Goal: Task Accomplishment & Management: Complete application form

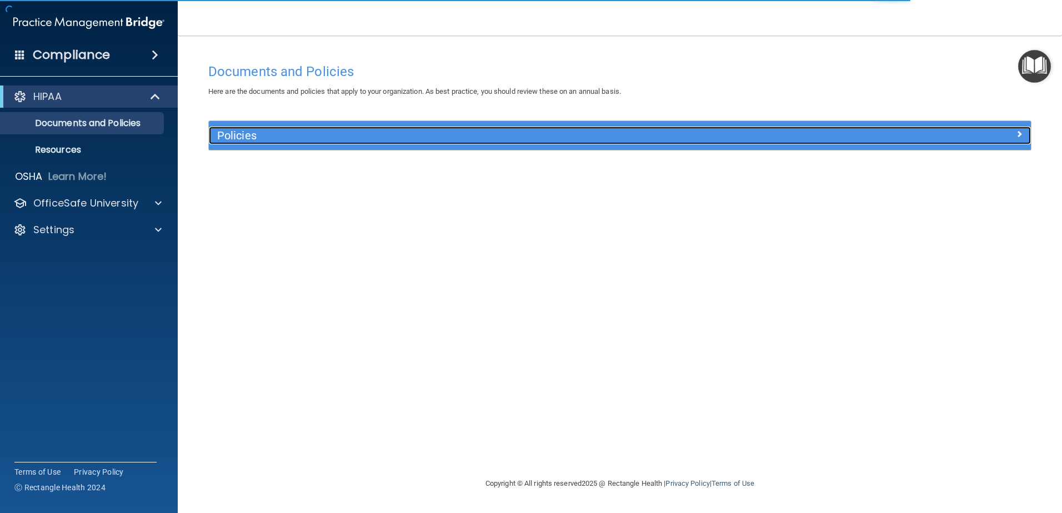
click at [449, 133] on h5 "Policies" at bounding box center [517, 135] width 600 height 12
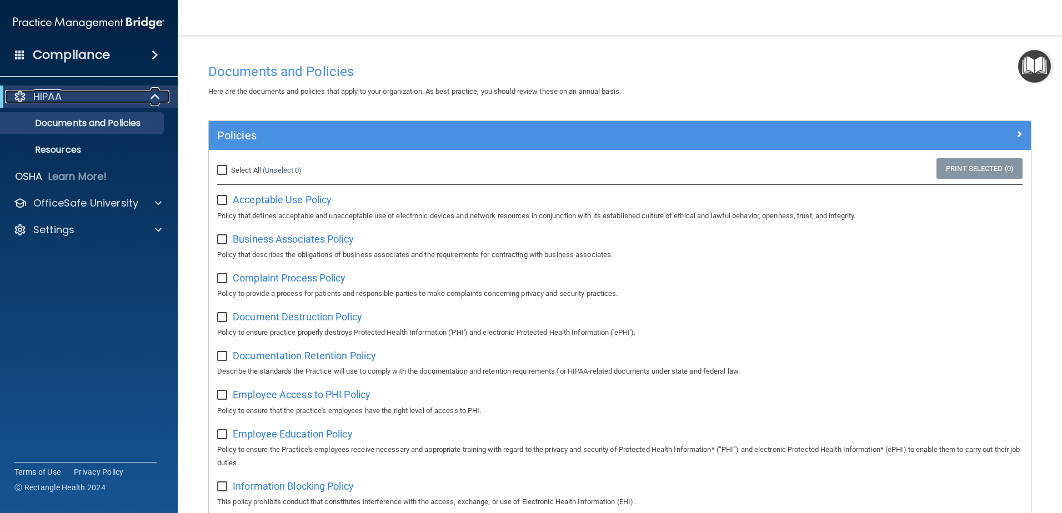
click at [144, 94] on div at bounding box center [155, 96] width 27 height 13
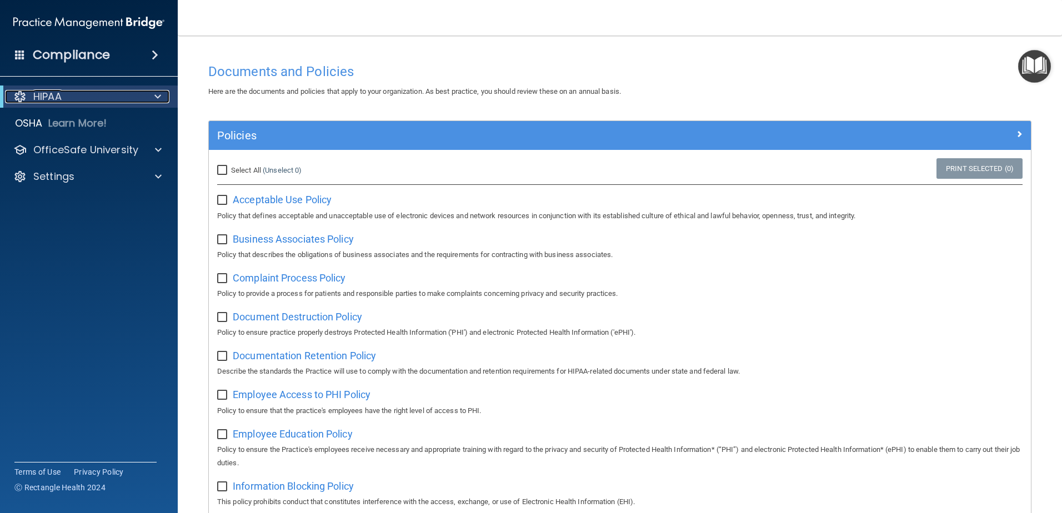
click at [144, 94] on div at bounding box center [155, 96] width 27 height 13
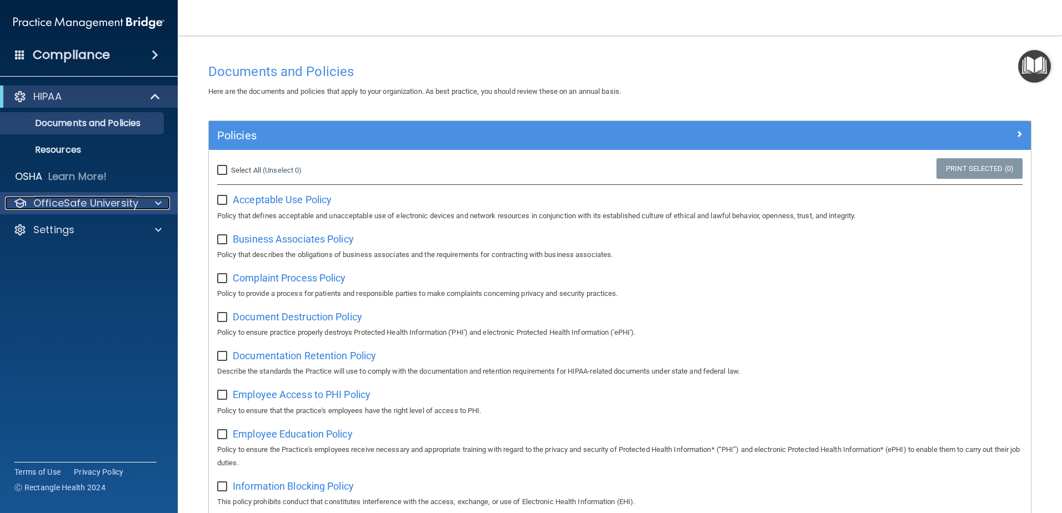
click at [87, 209] on p "OfficeSafe University" at bounding box center [85, 203] width 105 height 13
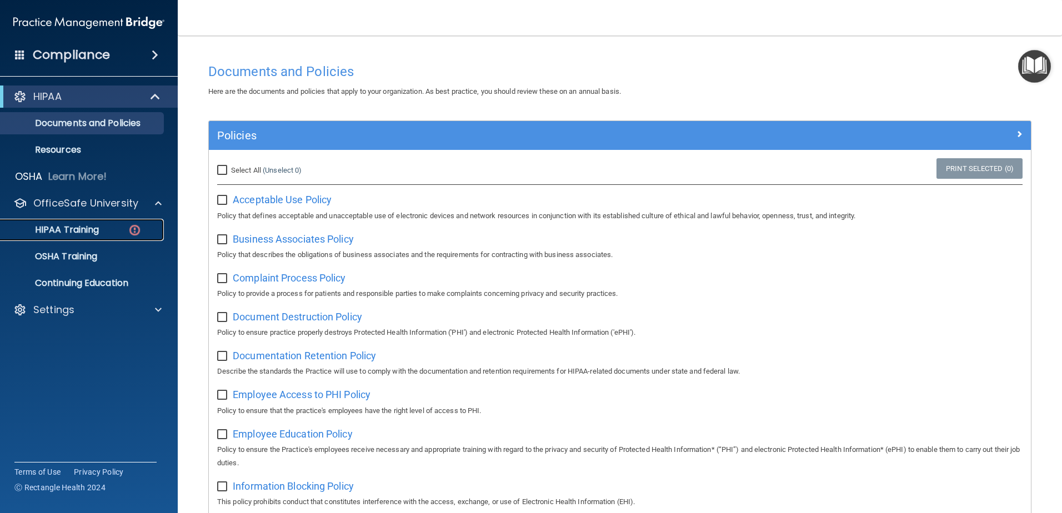
click at [87, 228] on p "HIPAA Training" at bounding box center [53, 229] width 92 height 11
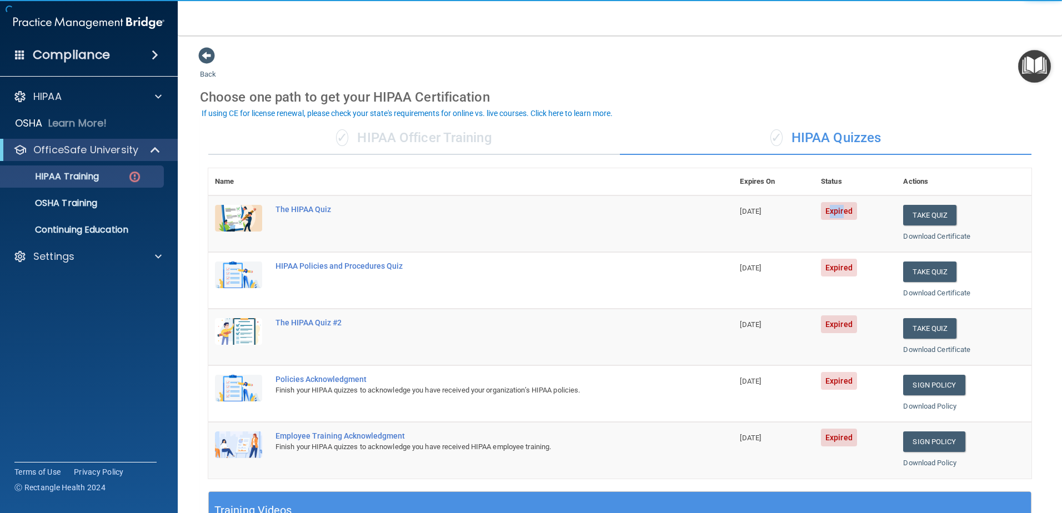
drag, startPoint x: 823, startPoint y: 212, endPoint x: 837, endPoint y: 212, distance: 13.3
click at [837, 212] on span "Expired" at bounding box center [839, 211] width 36 height 18
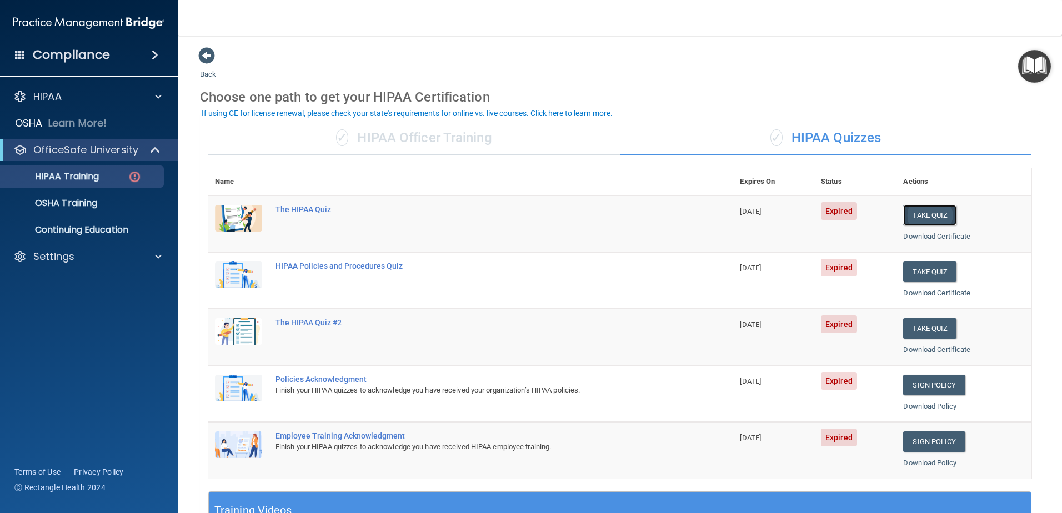
click at [918, 215] on button "Take Quiz" at bounding box center [929, 215] width 53 height 21
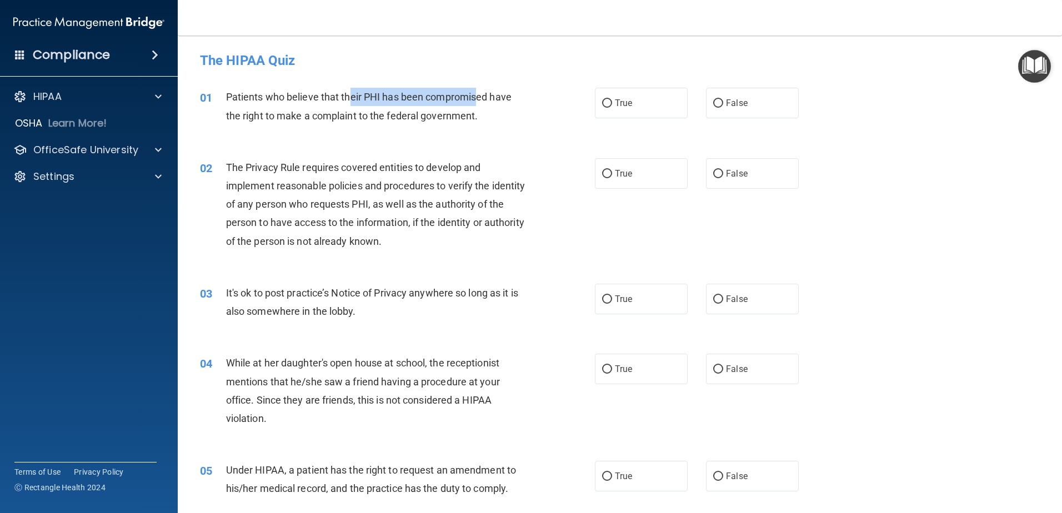
drag, startPoint x: 355, startPoint y: 97, endPoint x: 474, endPoint y: 104, distance: 119.6
click at [474, 104] on div "Patients who believe that their PHI has been compromised have the right to make…" at bounding box center [380, 106] width 309 height 37
click at [610, 103] on label "True" at bounding box center [641, 103] width 93 height 31
click at [610, 103] on input "True" at bounding box center [607, 103] width 10 height 8
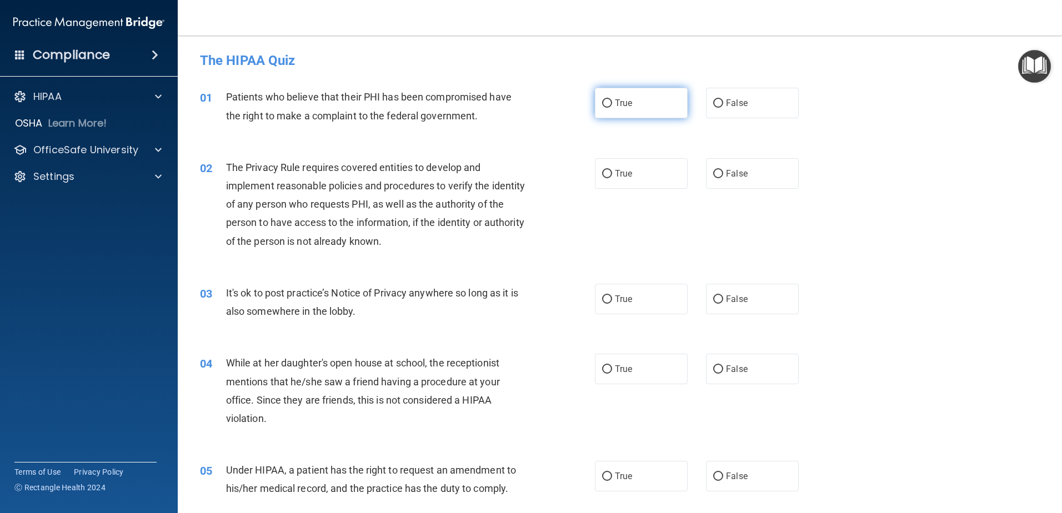
radio input "true"
click at [632, 172] on label "True" at bounding box center [641, 173] width 93 height 31
click at [612, 172] on input "True" at bounding box center [607, 174] width 10 height 8
radio input "true"
click at [746, 304] on label "False" at bounding box center [752, 299] width 93 height 31
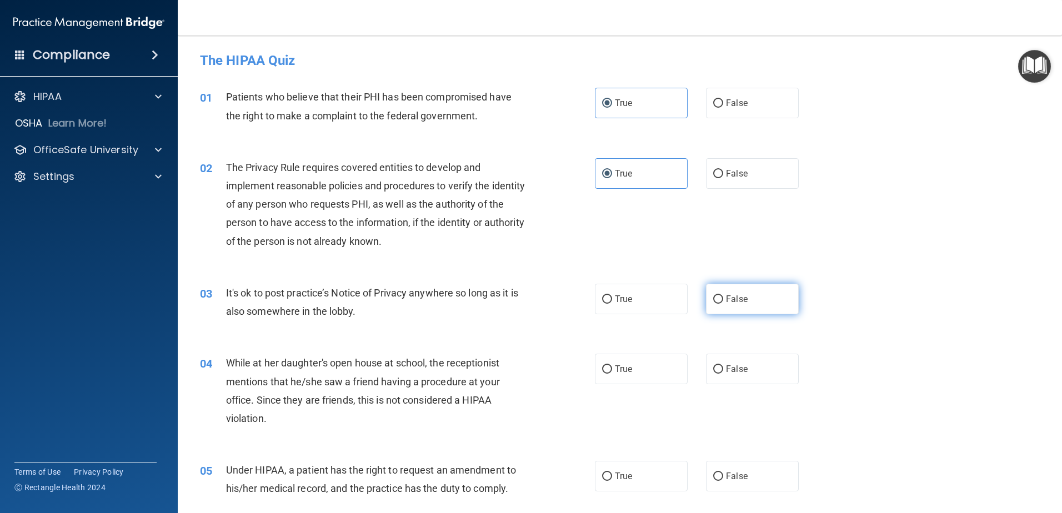
click at [723, 304] on input "False" at bounding box center [718, 299] width 10 height 8
radio input "true"
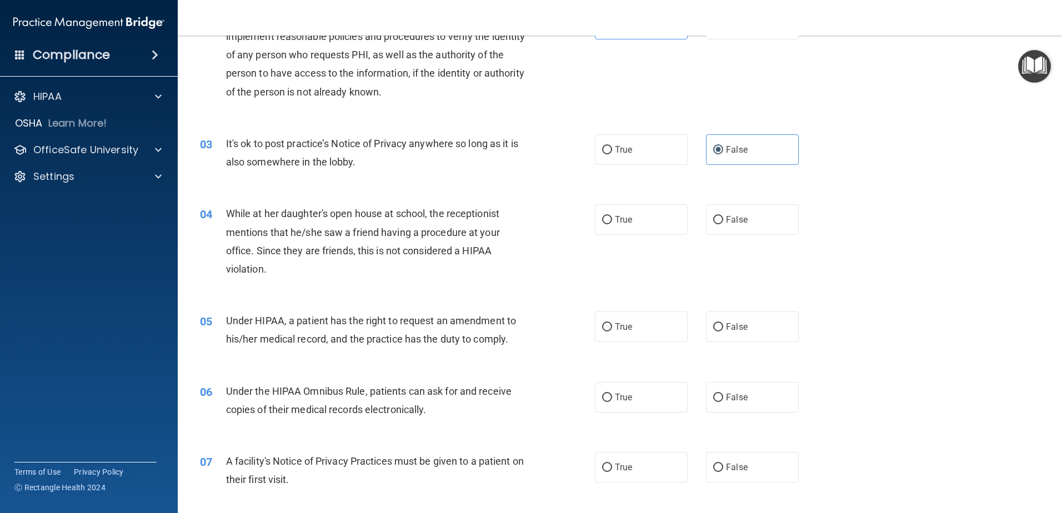
scroll to position [167, 0]
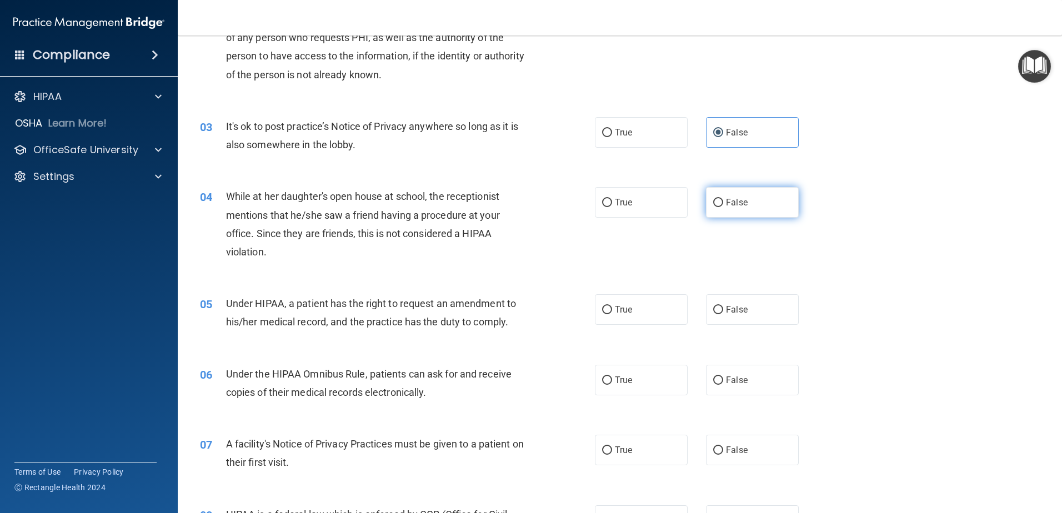
click at [738, 207] on span "False" at bounding box center [737, 202] width 22 height 11
click at [723, 207] on input "False" at bounding box center [718, 203] width 10 height 8
radio input "true"
click at [620, 310] on span "True" at bounding box center [623, 309] width 17 height 11
click at [612, 310] on input "True" at bounding box center [607, 310] width 10 height 8
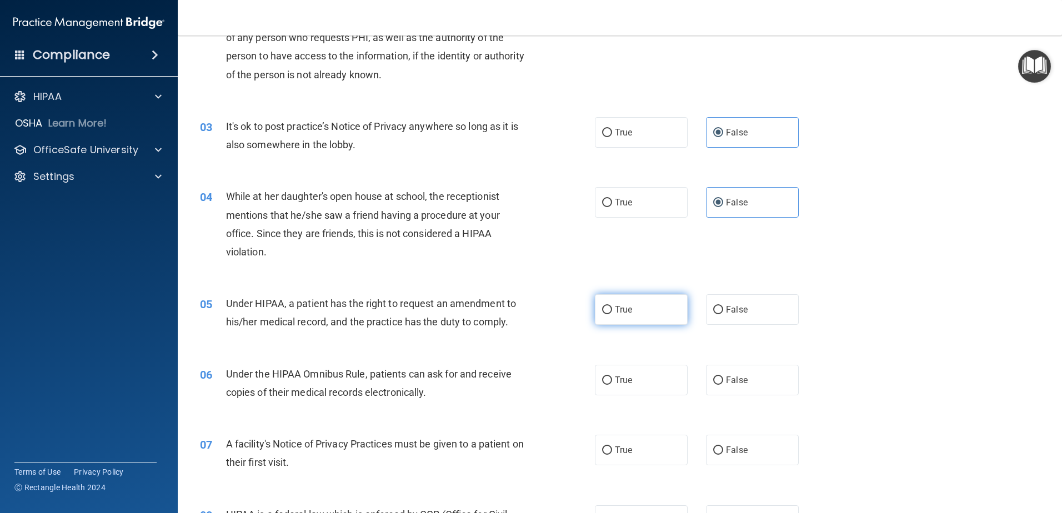
radio input "true"
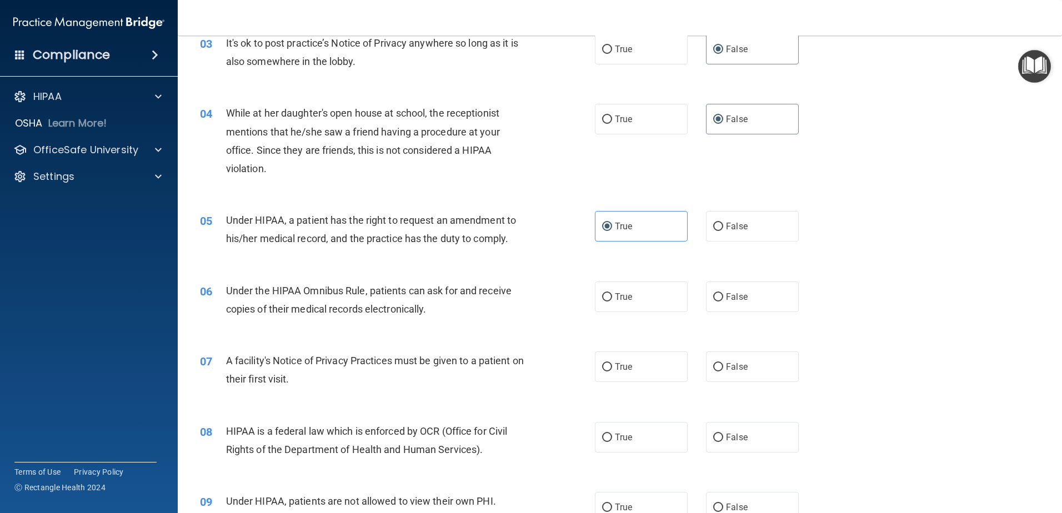
scroll to position [278, 0]
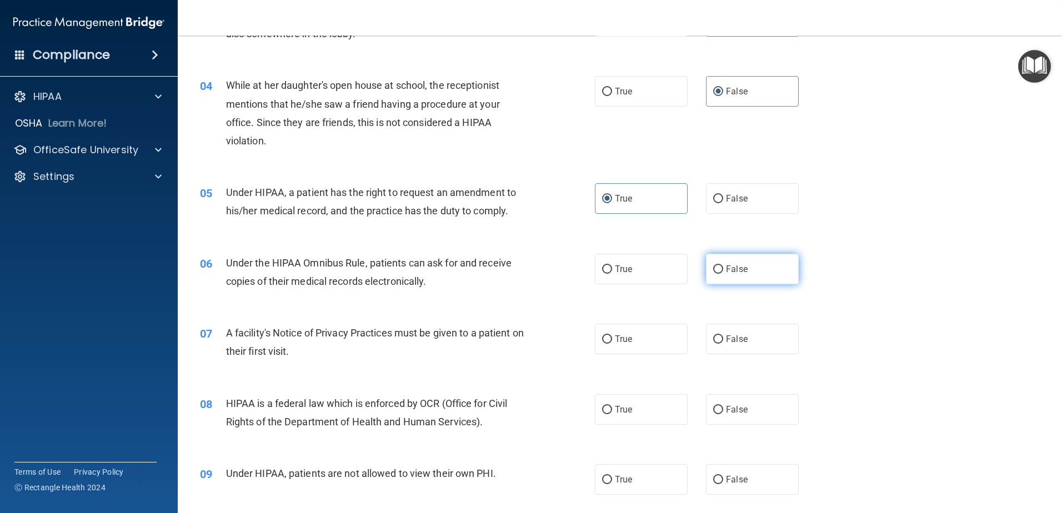
click at [706, 272] on label "False" at bounding box center [752, 269] width 93 height 31
click at [713, 272] on input "False" at bounding box center [718, 269] width 10 height 8
radio input "true"
click at [645, 345] on label "True" at bounding box center [641, 339] width 93 height 31
click at [612, 344] on input "True" at bounding box center [607, 339] width 10 height 8
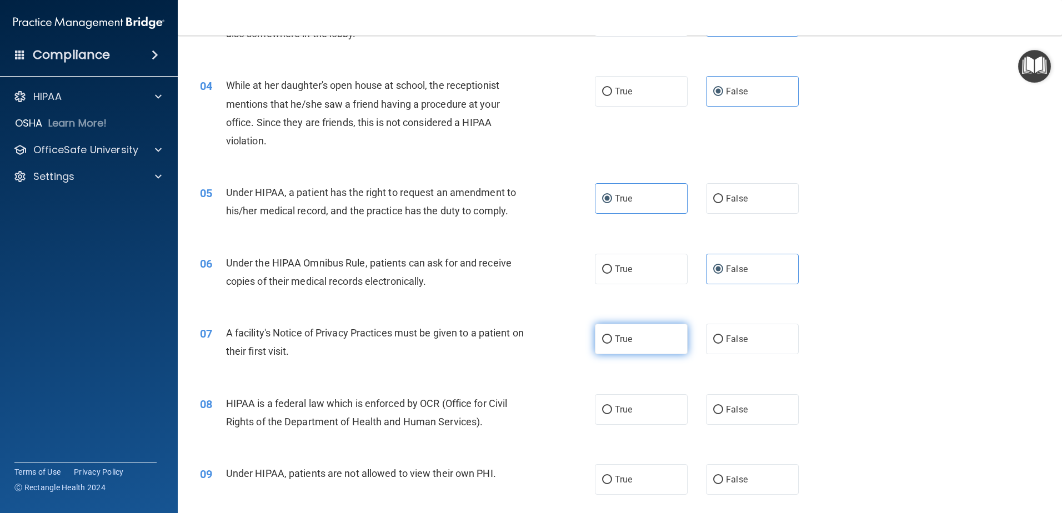
radio input "true"
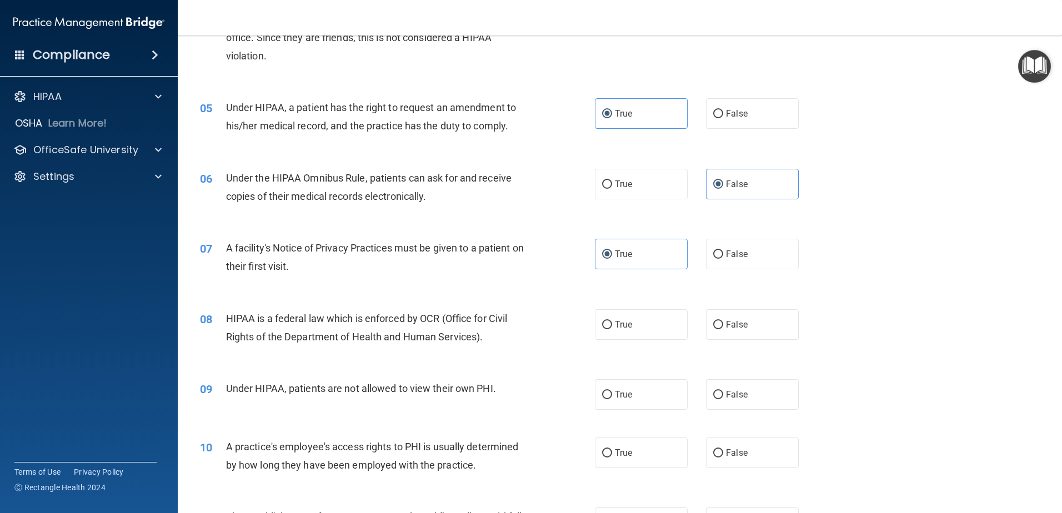
scroll to position [389, 0]
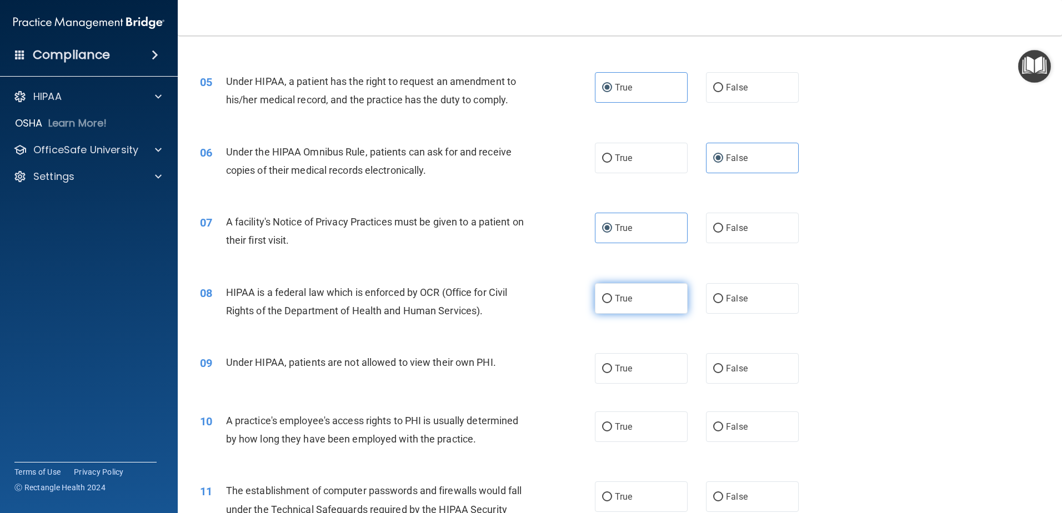
click at [640, 298] on label "True" at bounding box center [641, 298] width 93 height 31
click at [612, 298] on input "True" at bounding box center [607, 299] width 10 height 8
radio input "true"
click at [736, 378] on label "False" at bounding box center [752, 368] width 93 height 31
click at [723, 373] on input "False" at bounding box center [718, 369] width 10 height 8
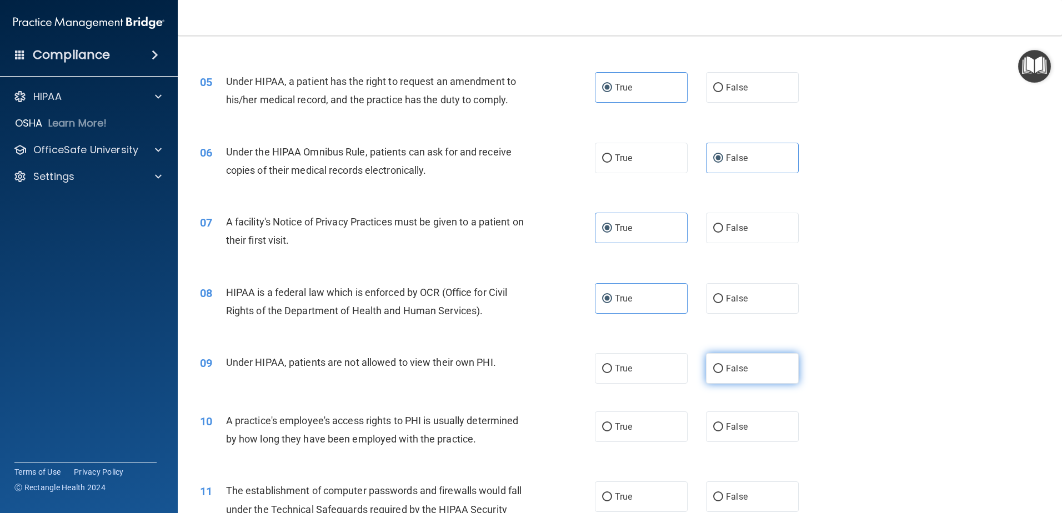
radio input "true"
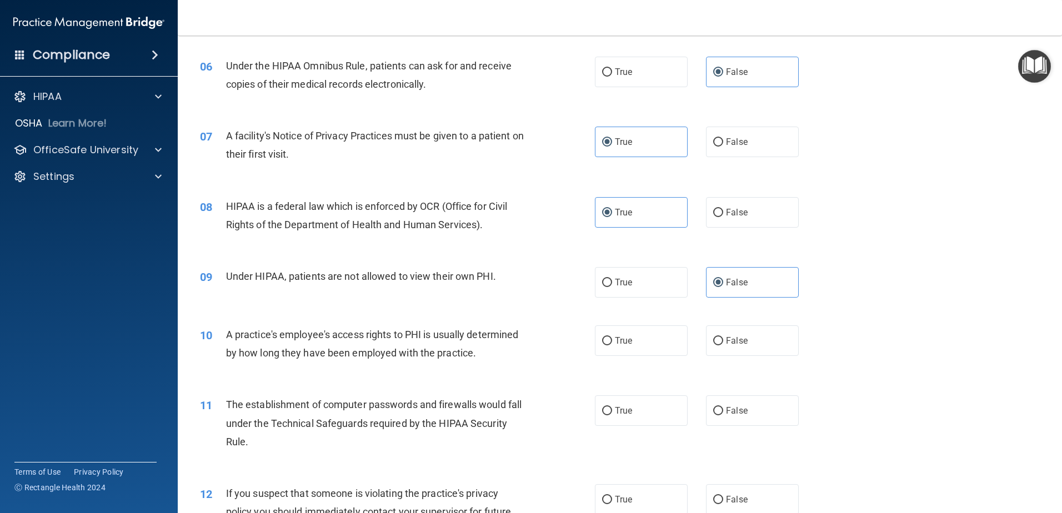
scroll to position [500, 0]
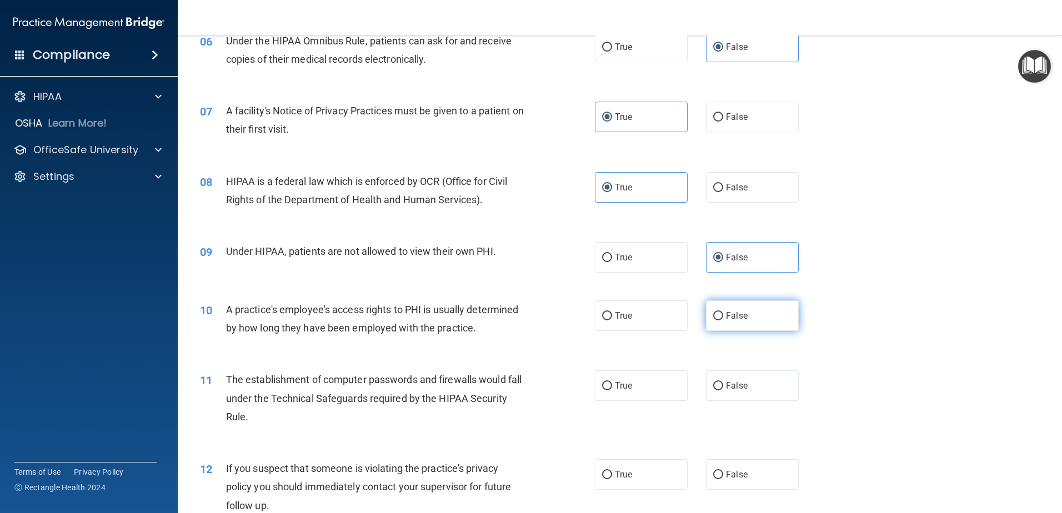
click at [735, 310] on span "False" at bounding box center [737, 315] width 22 height 11
click at [723, 312] on input "False" at bounding box center [718, 316] width 10 height 8
radio input "true"
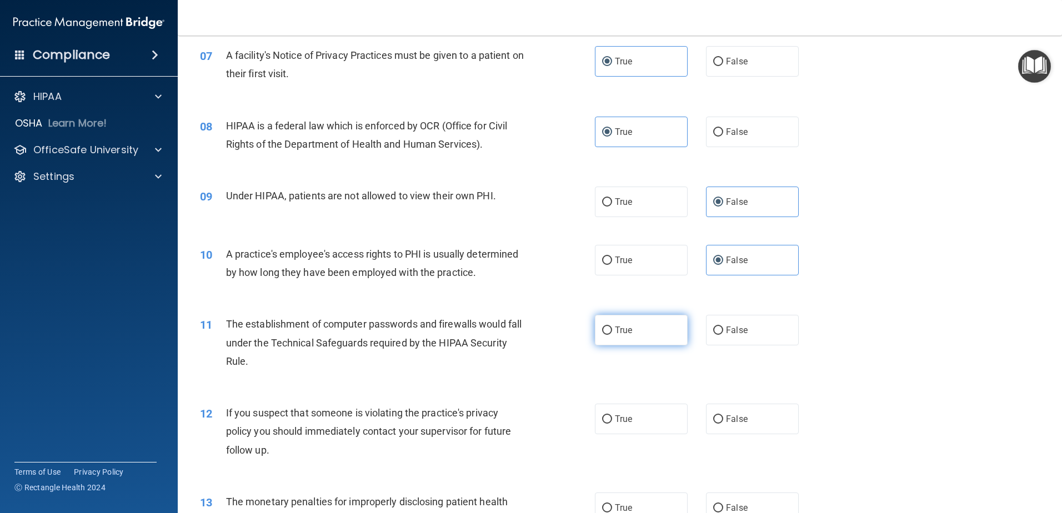
click at [615, 330] on span "True" at bounding box center [623, 330] width 17 height 11
click at [612, 330] on input "True" at bounding box center [607, 330] width 10 height 8
radio input "true"
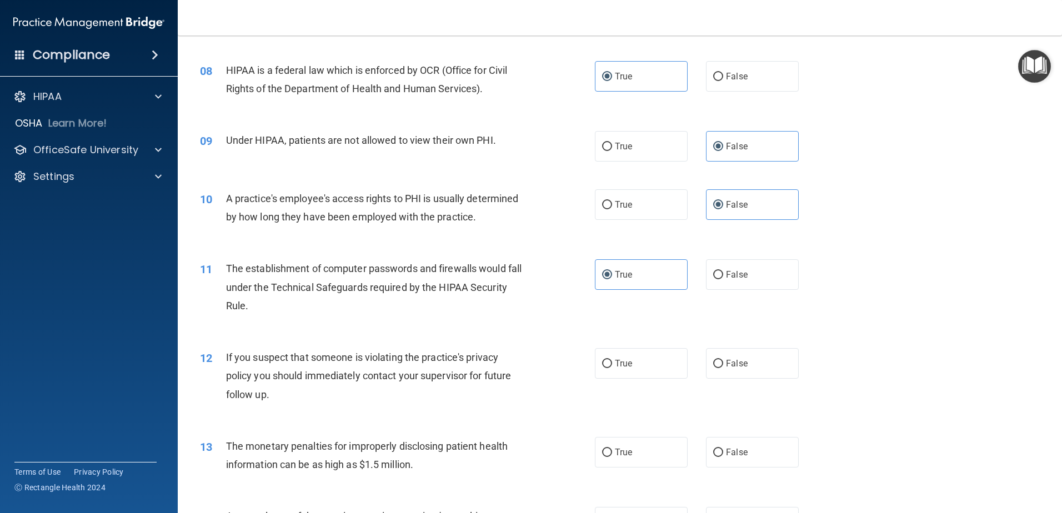
scroll to position [666, 0]
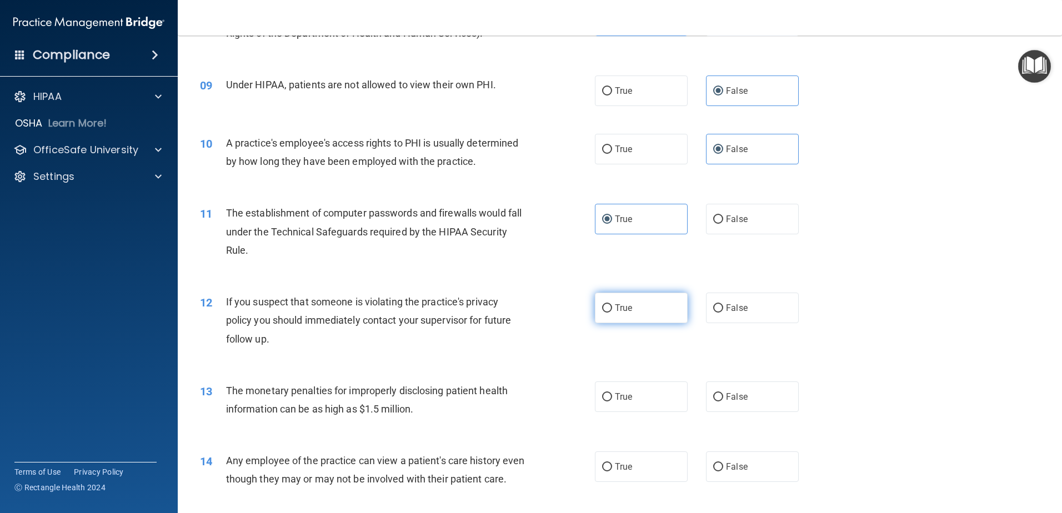
click at [620, 311] on span "True" at bounding box center [623, 308] width 17 height 11
click at [612, 311] on input "True" at bounding box center [607, 308] width 10 height 8
radio input "true"
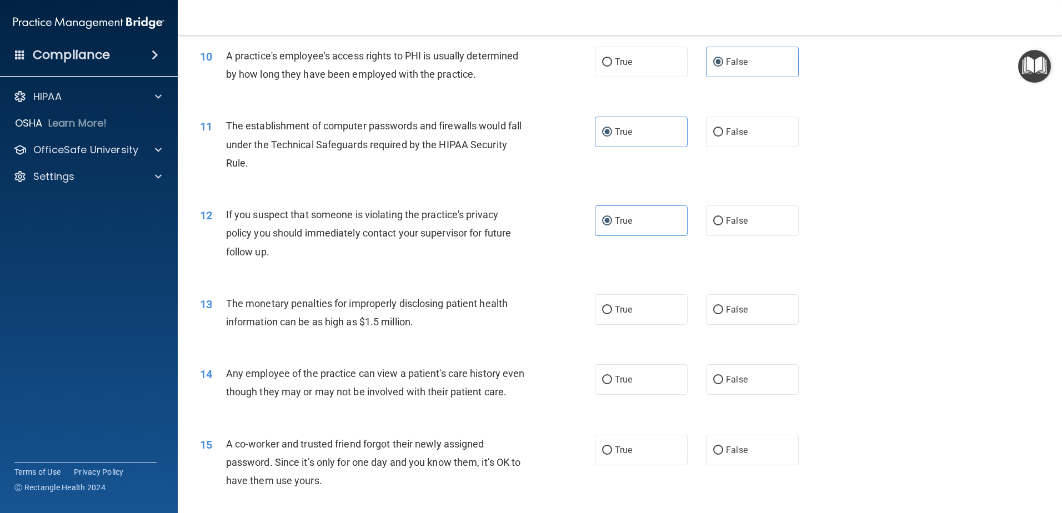
scroll to position [777, 0]
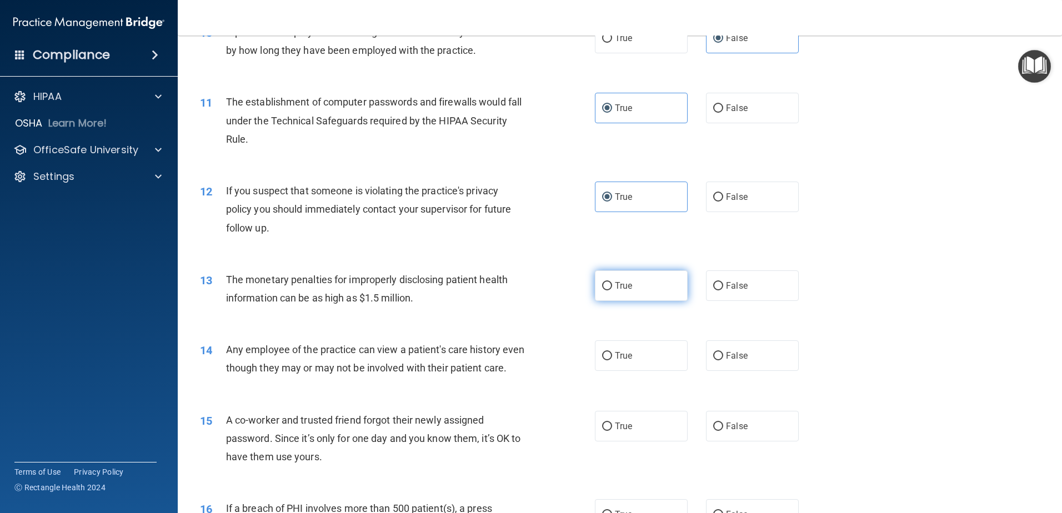
click at [630, 279] on label "True" at bounding box center [641, 285] width 93 height 31
click at [612, 282] on input "True" at bounding box center [607, 286] width 10 height 8
radio input "true"
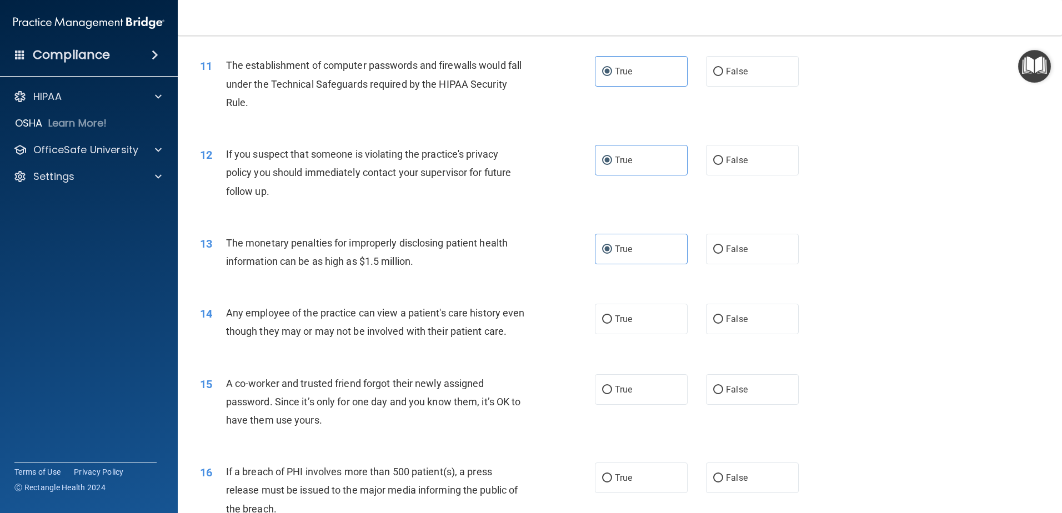
scroll to position [833, 0]
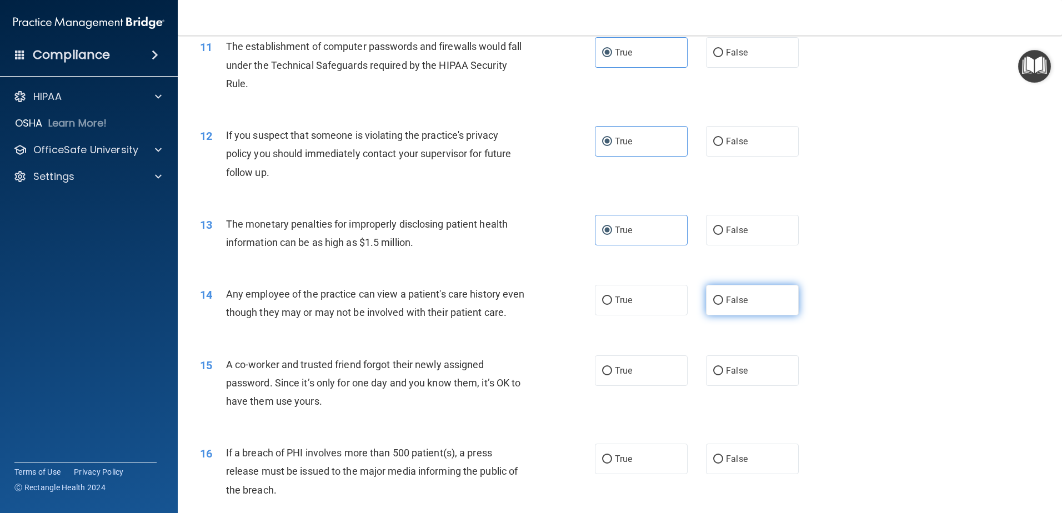
click at [735, 302] on span "False" at bounding box center [737, 300] width 22 height 11
click at [723, 302] on input "False" at bounding box center [718, 301] width 10 height 8
radio input "true"
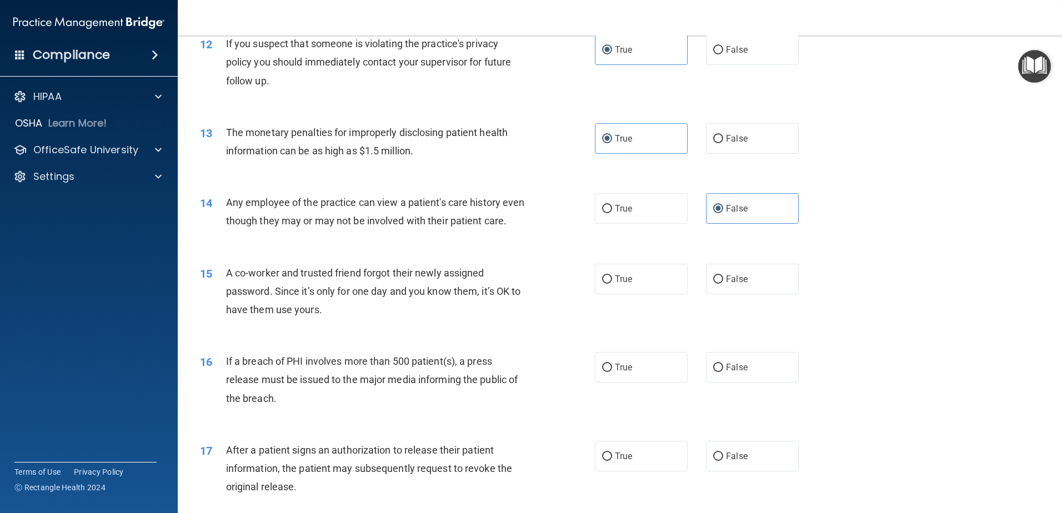
scroll to position [944, 0]
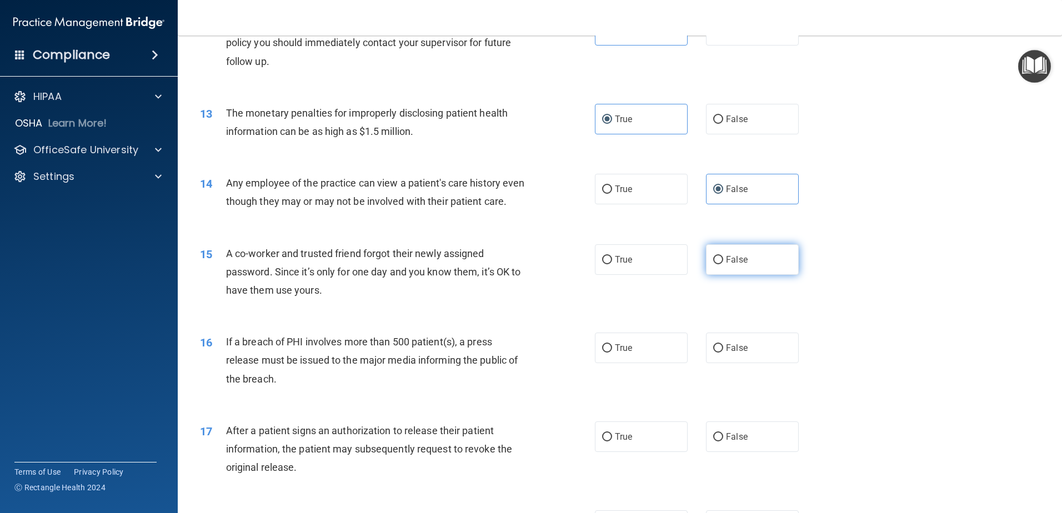
click at [726, 265] on span "False" at bounding box center [737, 259] width 22 height 11
click at [723, 264] on input "False" at bounding box center [718, 260] width 10 height 8
radio input "true"
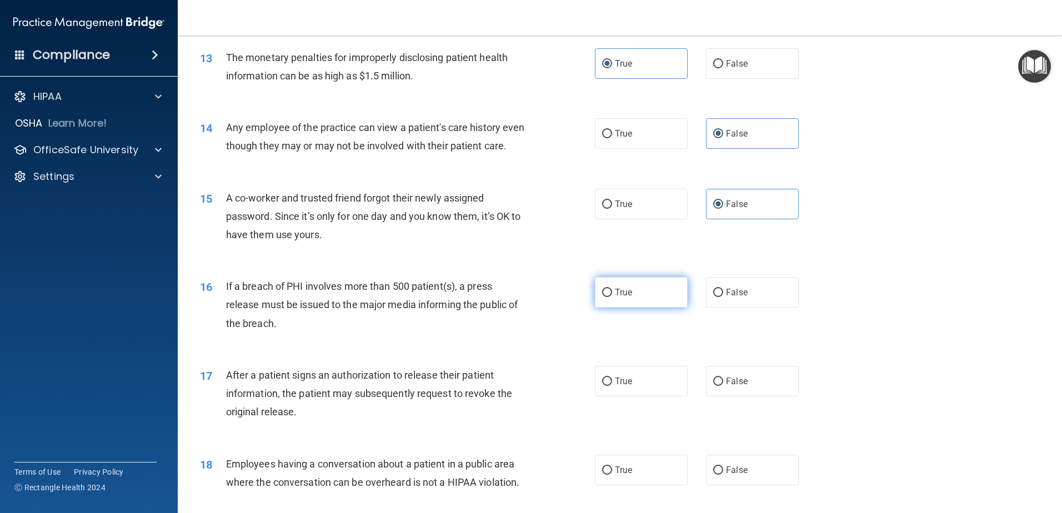
click at [632, 308] on label "True" at bounding box center [641, 292] width 93 height 31
click at [612, 297] on input "True" at bounding box center [607, 293] width 10 height 8
radio input "true"
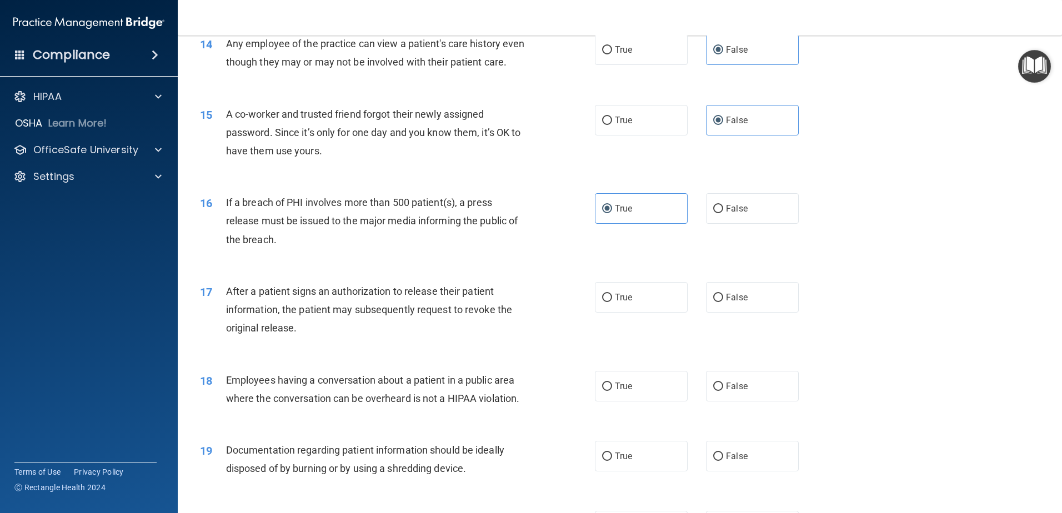
scroll to position [1110, 0]
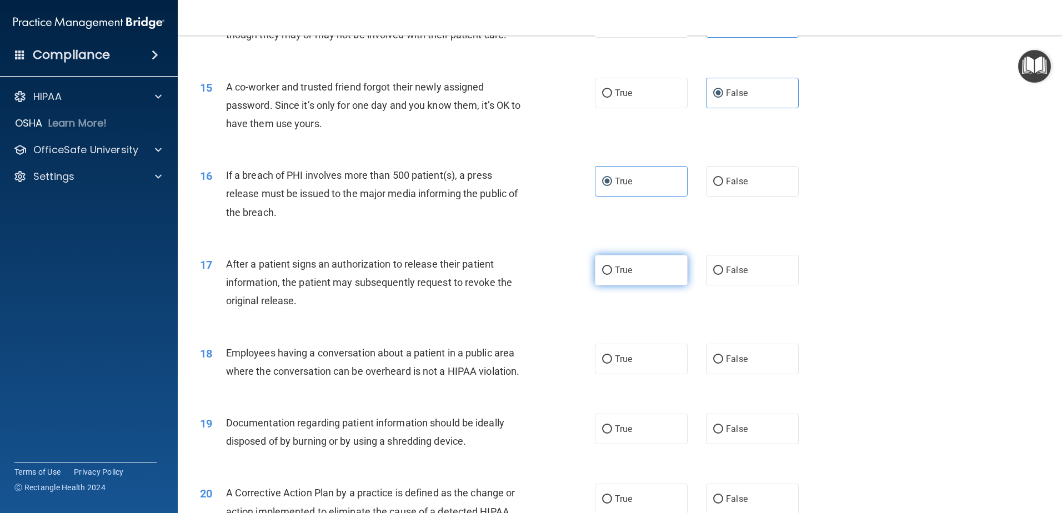
click at [671, 285] on label "True" at bounding box center [641, 270] width 93 height 31
click at [612, 275] on input "True" at bounding box center [607, 271] width 10 height 8
radio input "true"
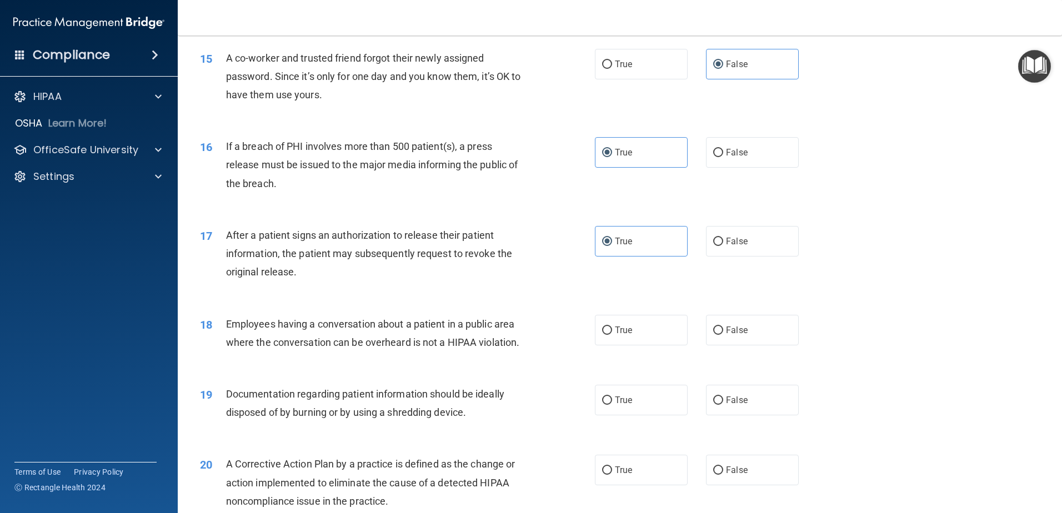
scroll to position [1166, 0]
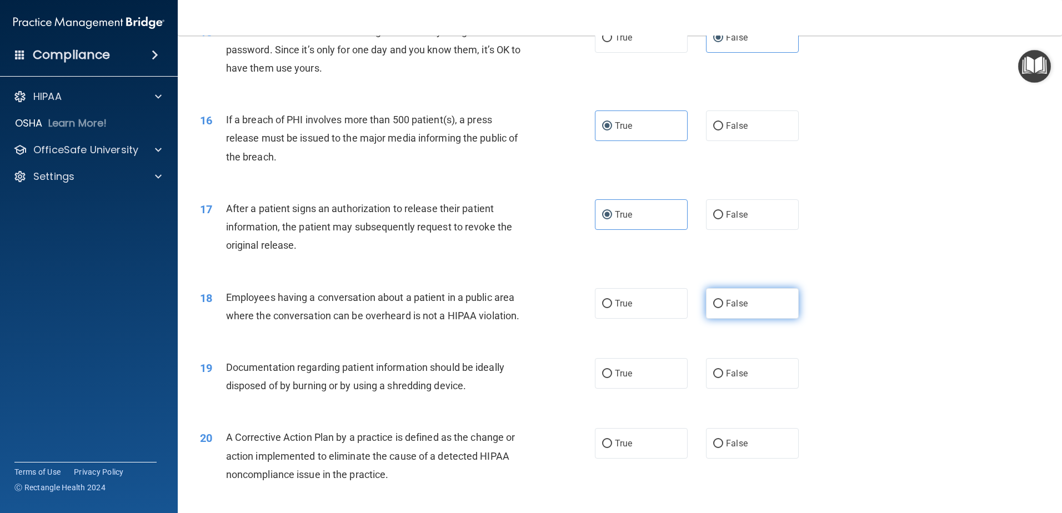
click at [744, 319] on label "False" at bounding box center [752, 303] width 93 height 31
click at [723, 308] on input "False" at bounding box center [718, 304] width 10 height 8
radio input "true"
click at [642, 389] on label "True" at bounding box center [641, 373] width 93 height 31
click at [612, 378] on input "True" at bounding box center [607, 374] width 10 height 8
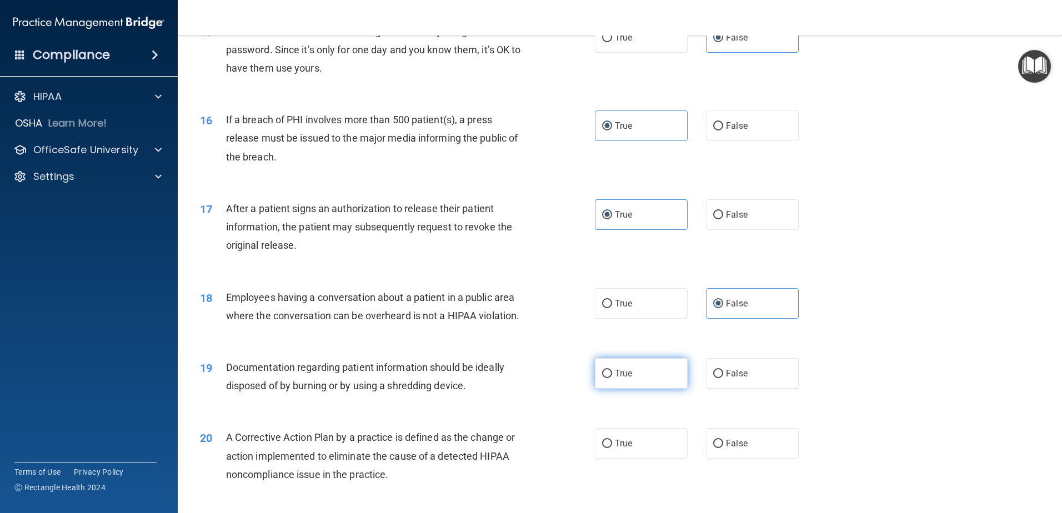
radio input "true"
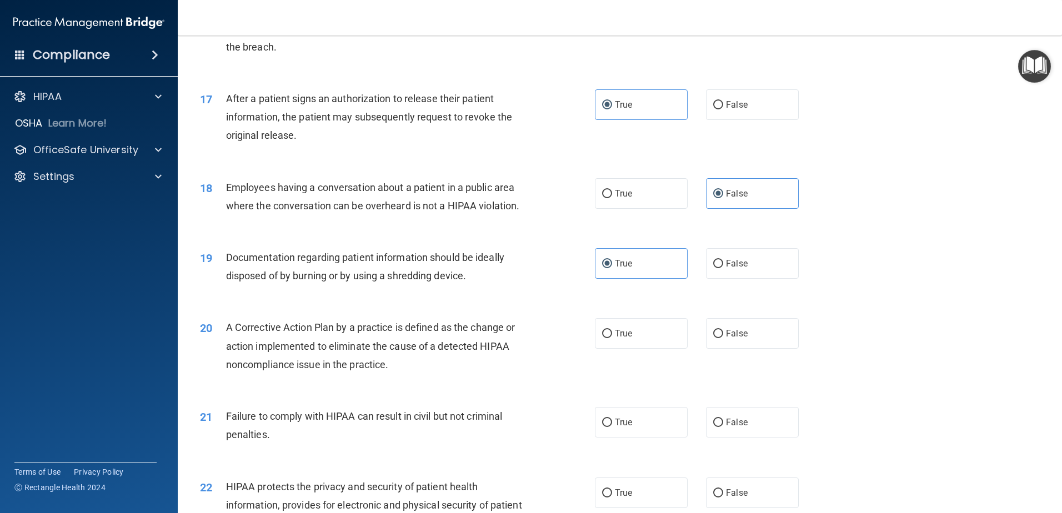
scroll to position [1277, 0]
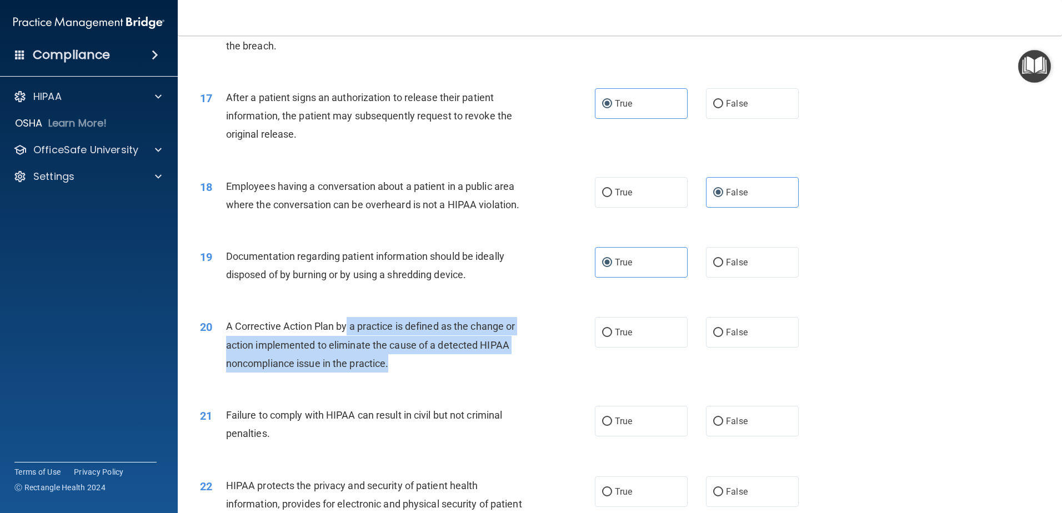
drag, startPoint x: 346, startPoint y: 345, endPoint x: 474, endPoint y: 391, distance: 136.0
click at [474, 378] on div "20 A Corrective Action Plan by a practice is defined as the change or action im…" at bounding box center [397, 347] width 428 height 61
click at [473, 378] on div "20 A Corrective Action Plan by a practice is defined as the change or action im…" at bounding box center [397, 347] width 428 height 61
drag, startPoint x: 448, startPoint y: 378, endPoint x: 248, endPoint y: 346, distance: 201.9
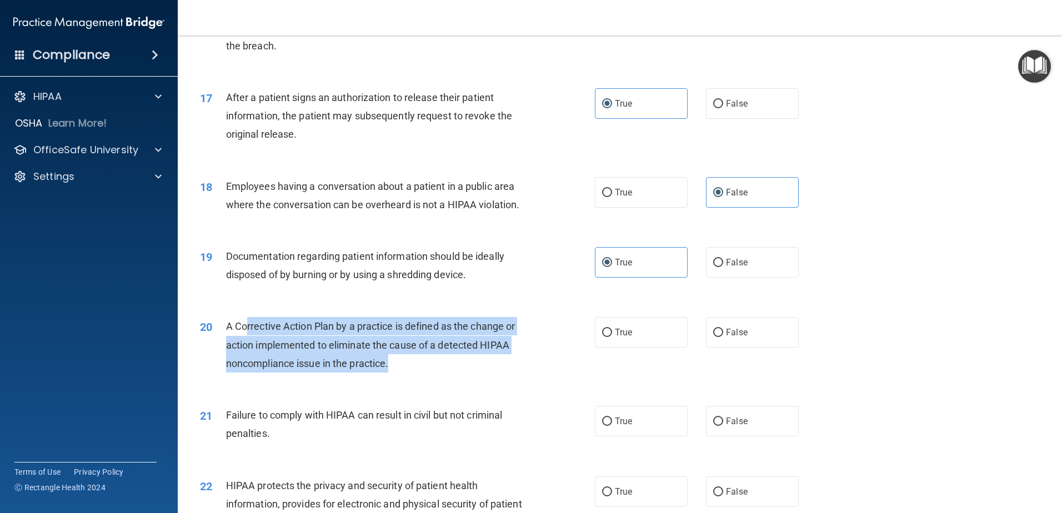
click at [248, 346] on div "A Corrective Action Plan by a practice is defined as the change or action imple…" at bounding box center [380, 345] width 309 height 56
click at [248, 346] on span "A Corrective Action Plan by a practice is defined as the change or action imple…" at bounding box center [370, 344] width 289 height 48
drag, startPoint x: 279, startPoint y: 339, endPoint x: 384, endPoint y: 379, distance: 111.6
click at [384, 379] on div "20 A Corrective Action Plan by a practice is defined as the change or action im…" at bounding box center [620, 347] width 856 height 89
click at [384, 369] on span "A Corrective Action Plan by a practice is defined as the change or action imple…" at bounding box center [370, 344] width 289 height 48
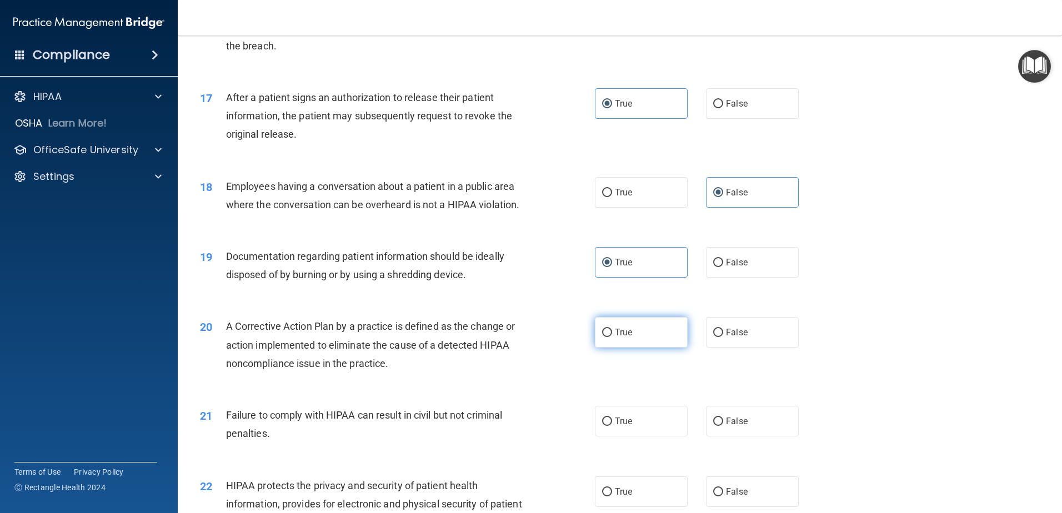
click at [616, 348] on label "True" at bounding box center [641, 332] width 93 height 31
click at [612, 337] on input "True" at bounding box center [607, 333] width 10 height 8
radio input "true"
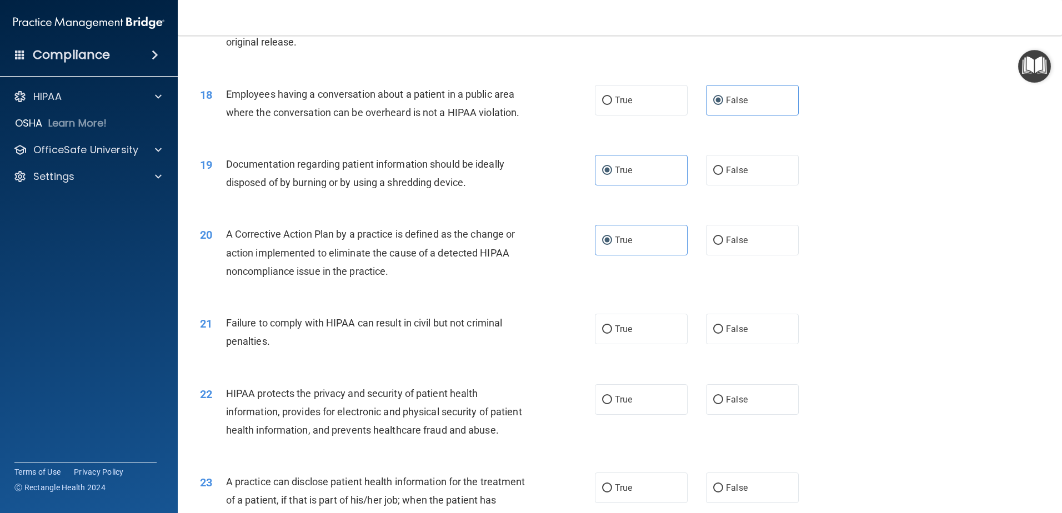
scroll to position [1388, 0]
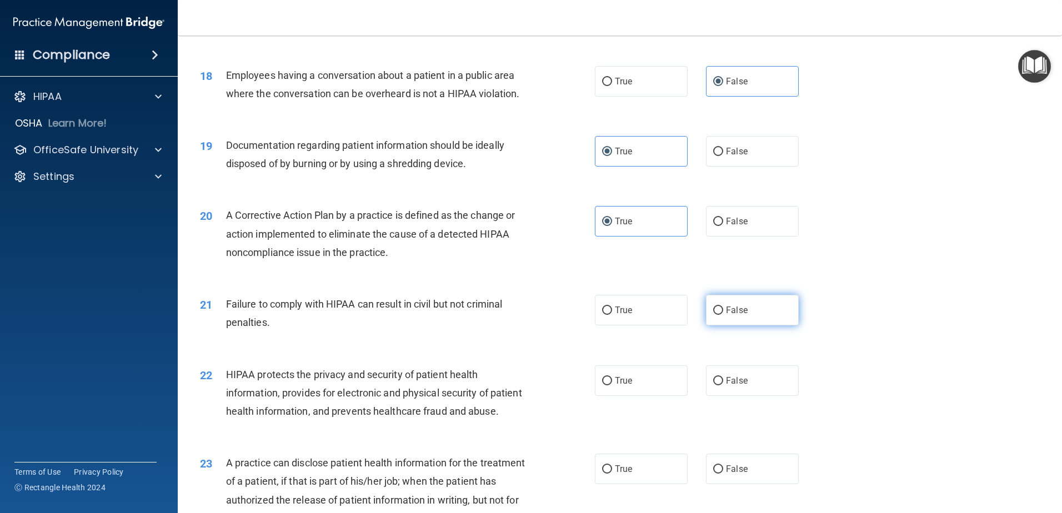
click at [728, 325] on label "False" at bounding box center [752, 310] width 93 height 31
click at [723, 315] on input "False" at bounding box center [718, 310] width 10 height 8
radio input "true"
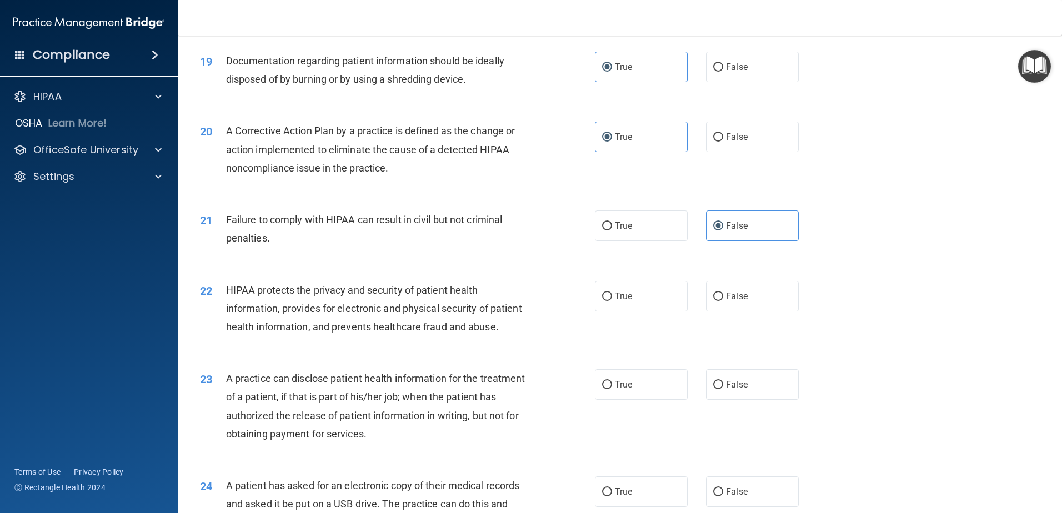
scroll to position [1499, 0]
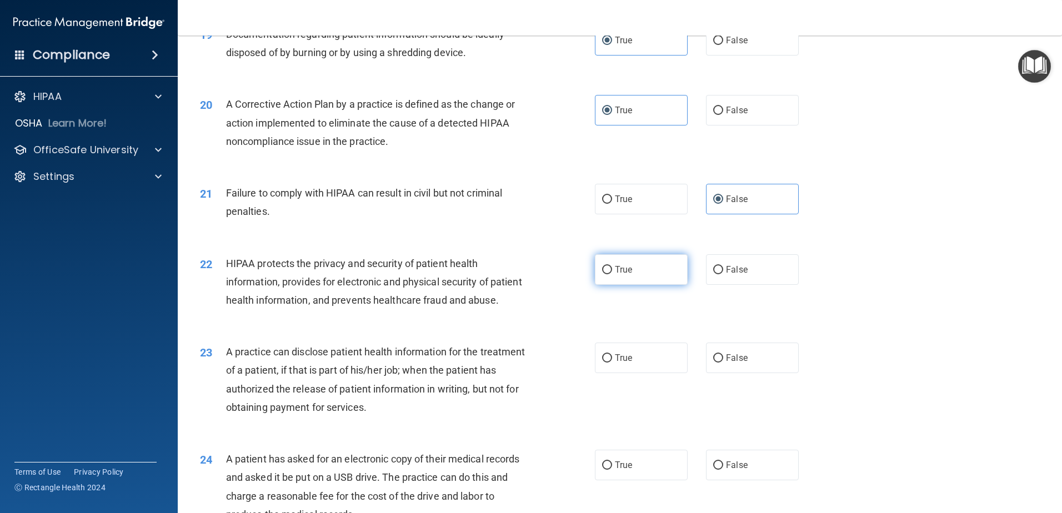
click at [645, 285] on label "True" at bounding box center [641, 269] width 93 height 31
click at [612, 274] on input "True" at bounding box center [607, 270] width 10 height 8
radio input "true"
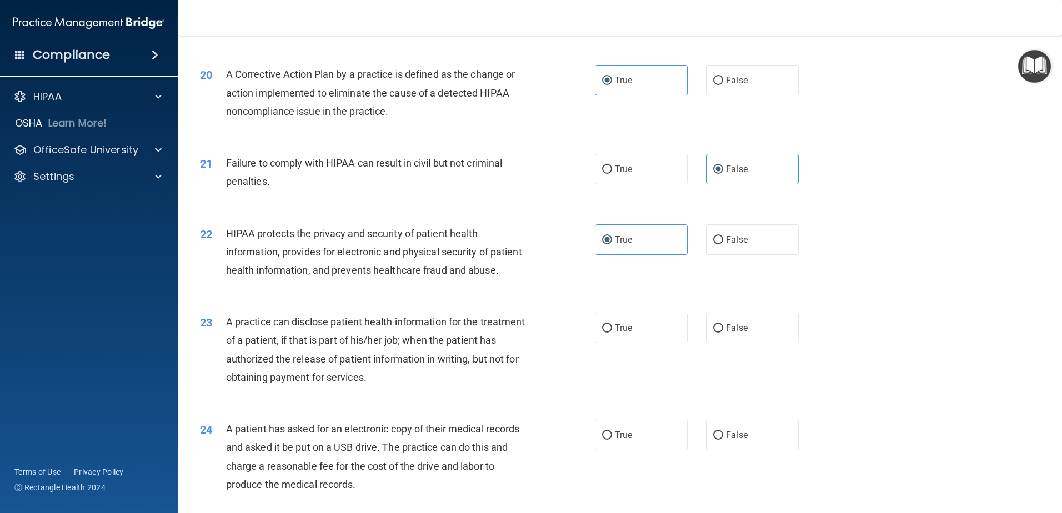
scroll to position [1555, 0]
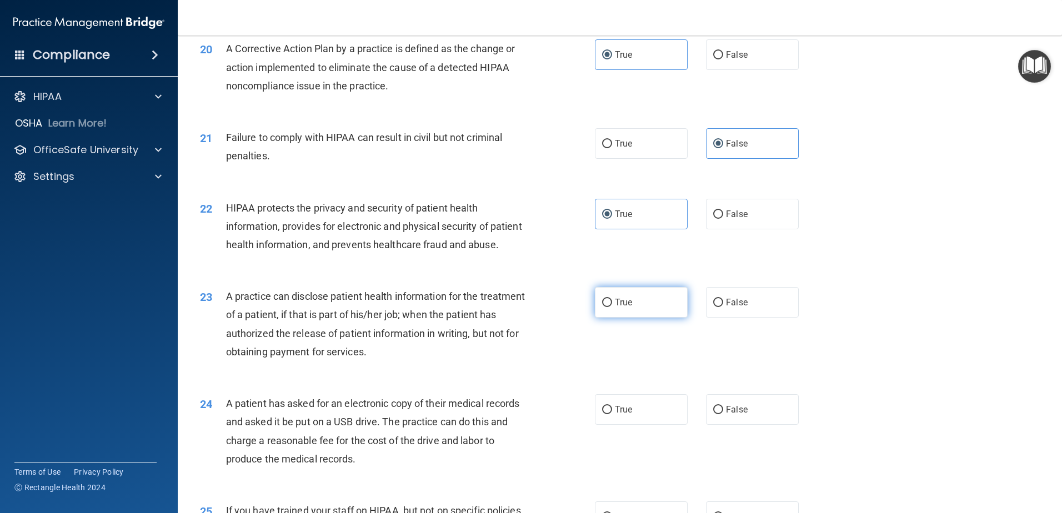
click at [634, 318] on label "True" at bounding box center [641, 302] width 93 height 31
click at [612, 307] on input "True" at bounding box center [607, 303] width 10 height 8
radio input "true"
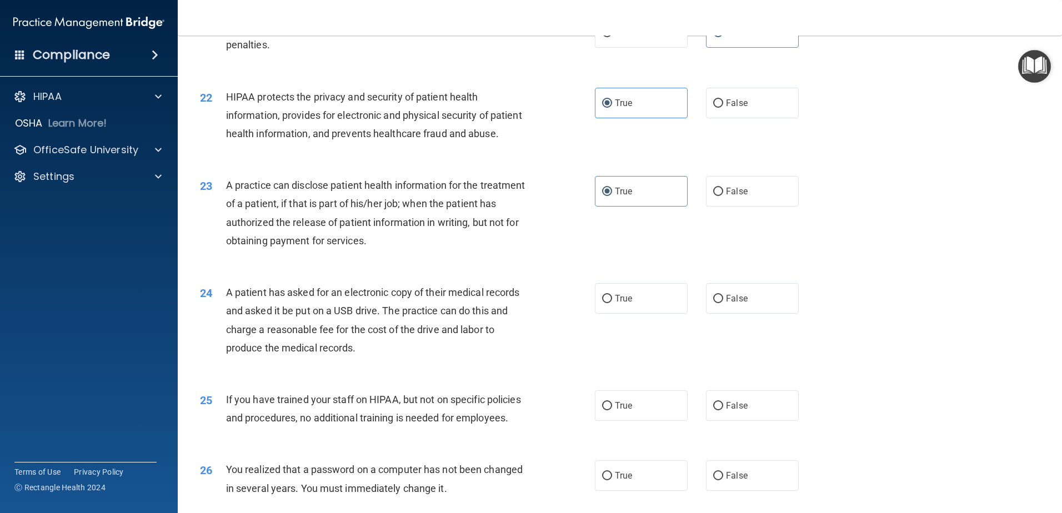
scroll to position [1721, 0]
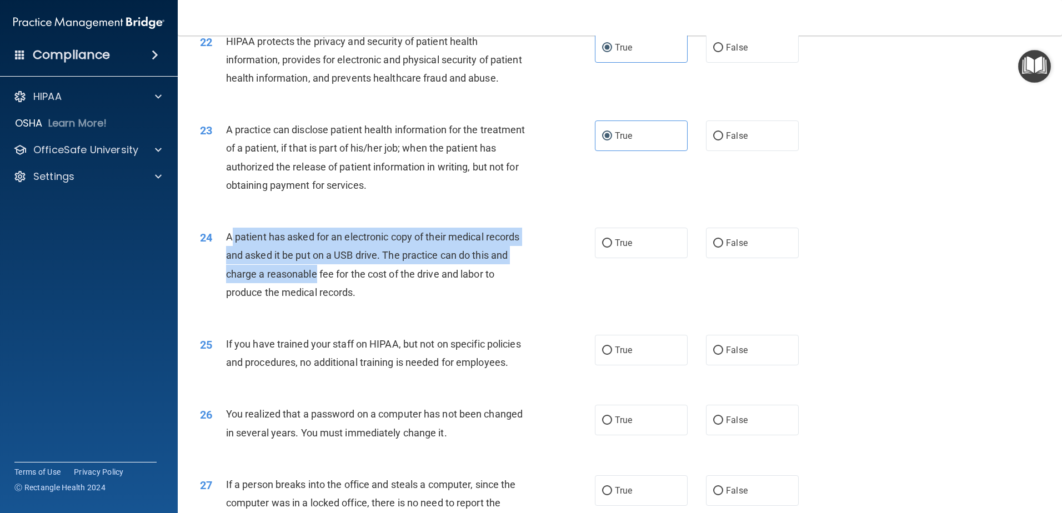
drag, startPoint x: 282, startPoint y: 277, endPoint x: 356, endPoint y: 320, distance: 85.6
click at [356, 301] on div "A patient has asked for an electronic copy of their medical records and asked i…" at bounding box center [380, 265] width 309 height 74
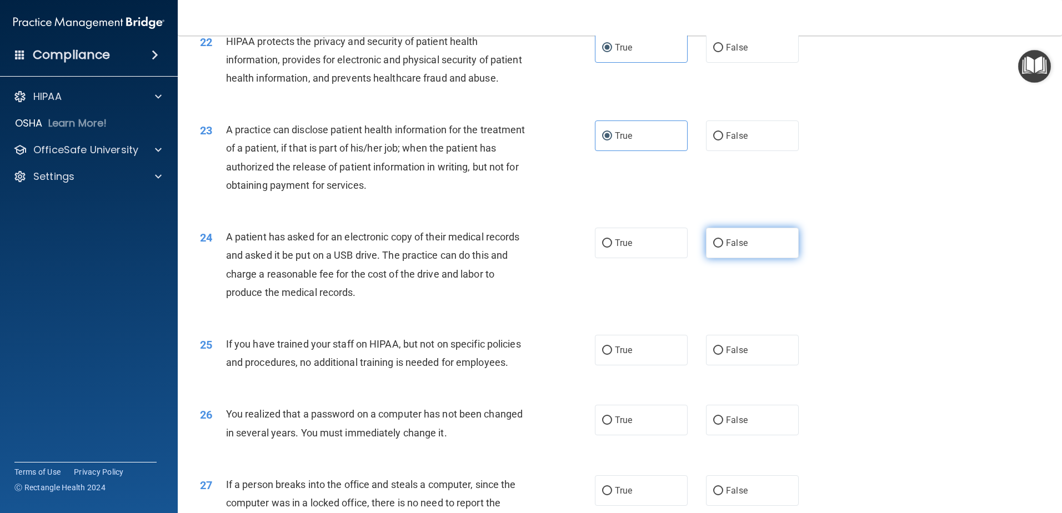
click at [727, 248] on span "False" at bounding box center [737, 243] width 22 height 11
click at [723, 248] on input "False" at bounding box center [718, 243] width 10 height 8
radio input "true"
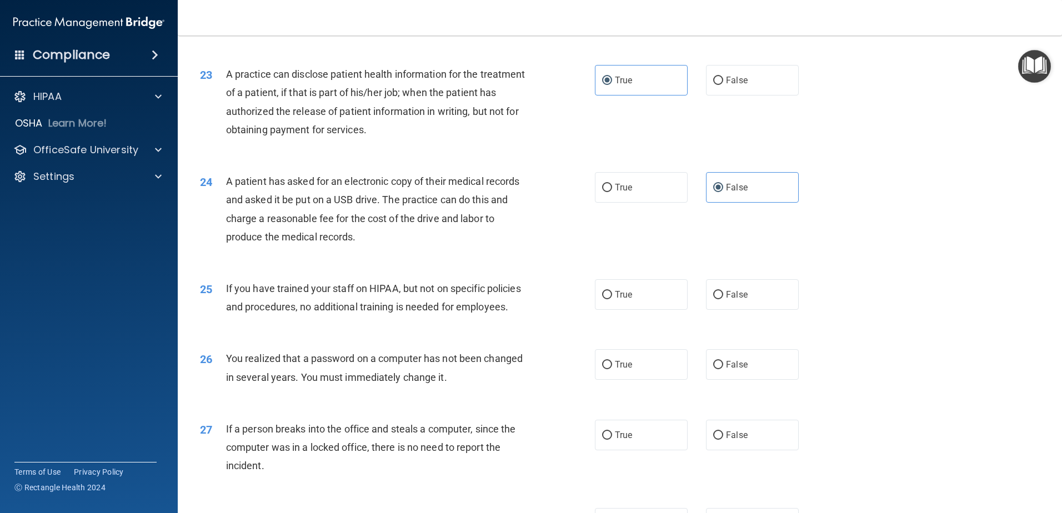
scroll to position [1832, 0]
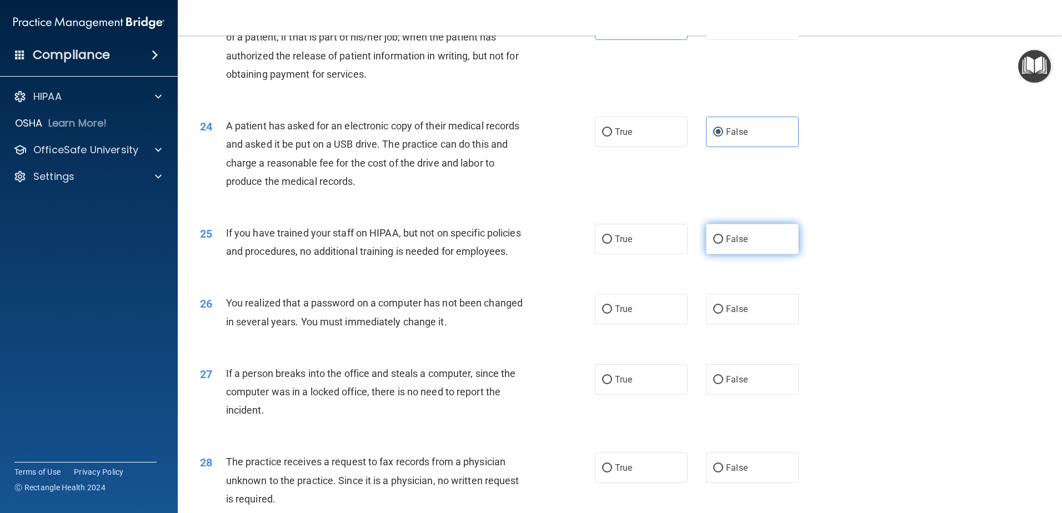
click at [734, 254] on label "False" at bounding box center [752, 239] width 93 height 31
click at [723, 244] on input "False" at bounding box center [718, 239] width 10 height 8
radio input "true"
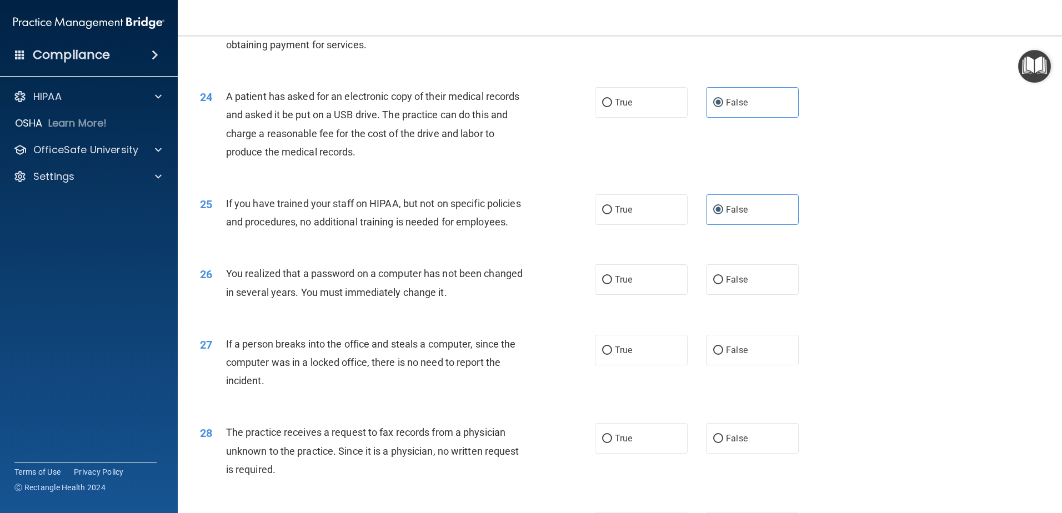
scroll to position [1888, 0]
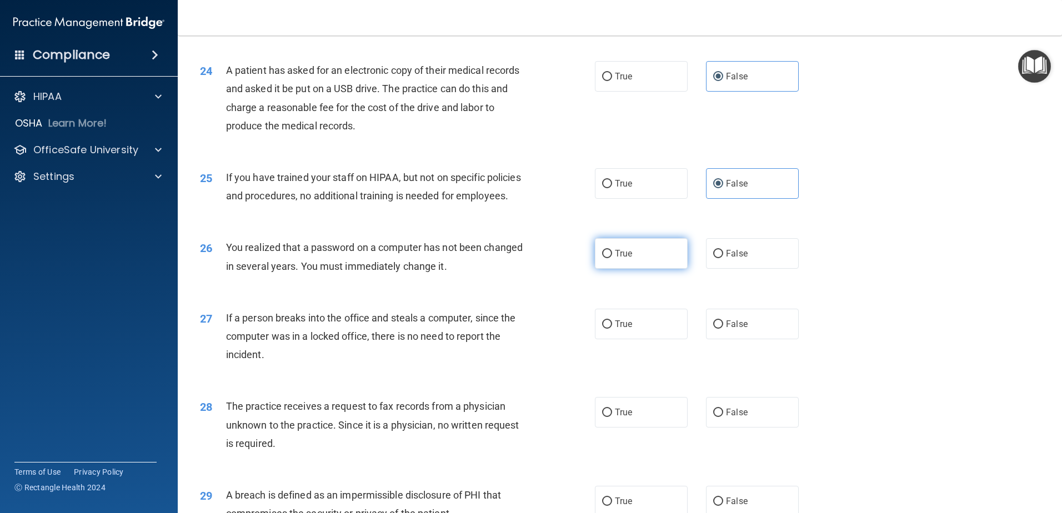
click at [615, 259] on span "True" at bounding box center [623, 253] width 17 height 11
click at [612, 258] on input "True" at bounding box center [607, 254] width 10 height 8
radio input "true"
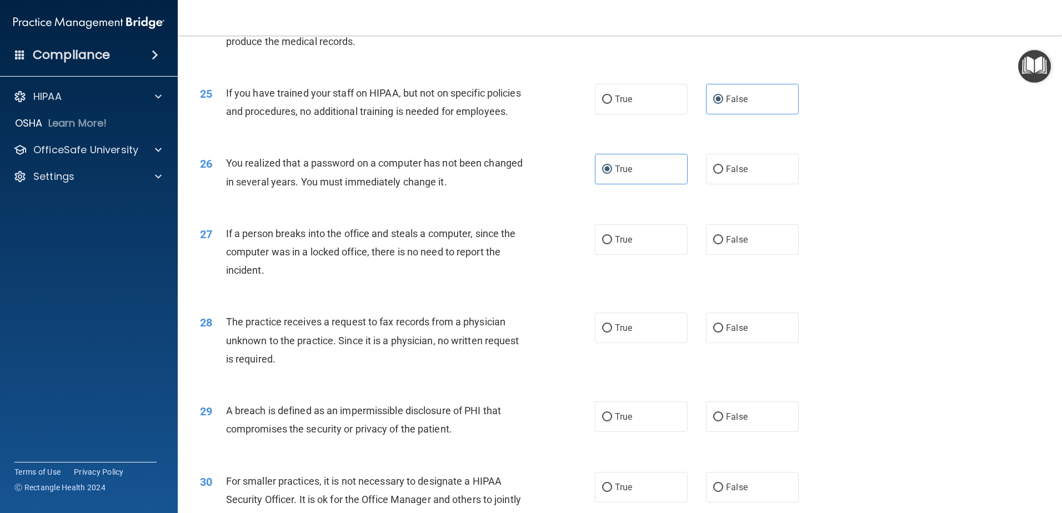
scroll to position [1999, 0]
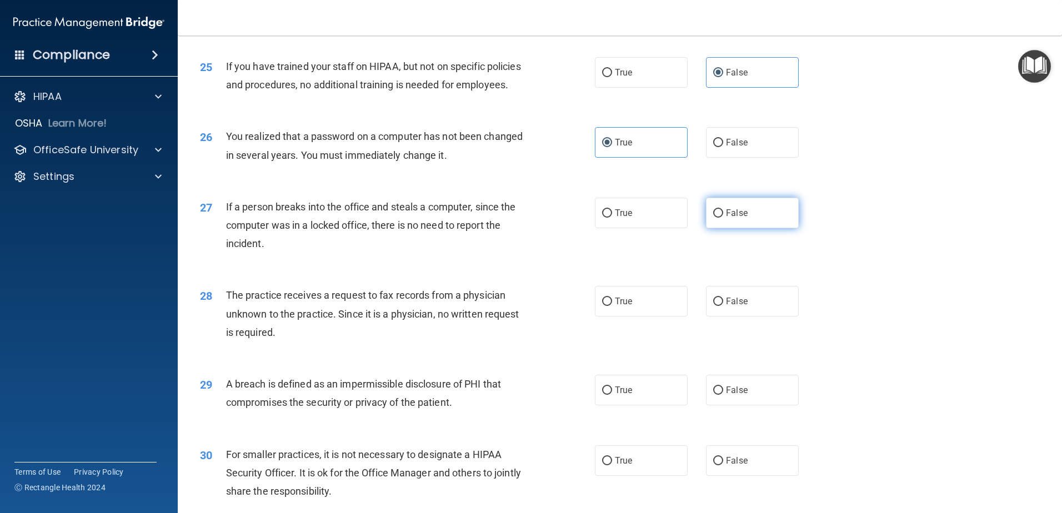
click at [734, 228] on label "False" at bounding box center [752, 213] width 93 height 31
click at [723, 218] on input "False" at bounding box center [718, 213] width 10 height 8
radio input "true"
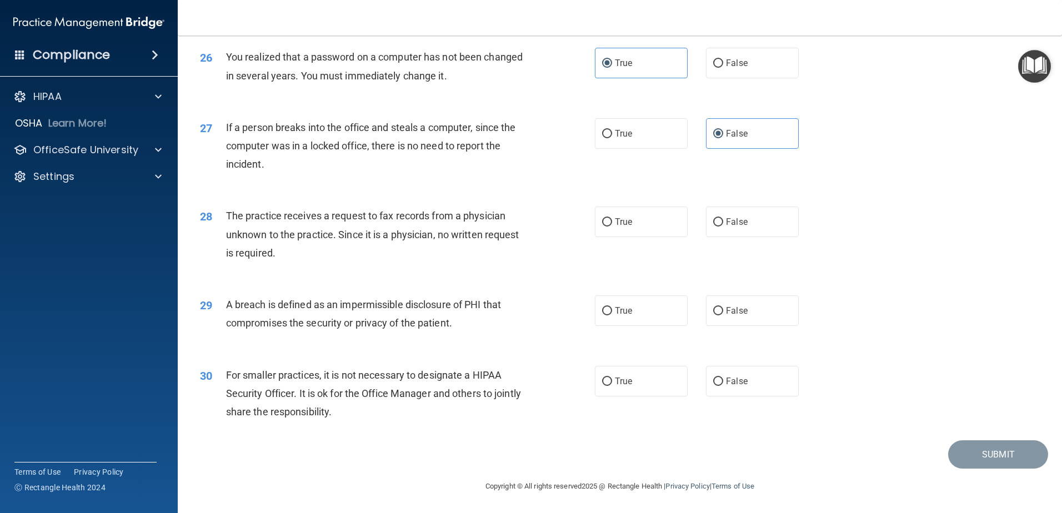
scroll to position [2110, 0]
click at [753, 237] on label "False" at bounding box center [752, 222] width 93 height 31
click at [723, 227] on input "False" at bounding box center [718, 222] width 10 height 8
radio input "true"
click at [622, 316] on span "True" at bounding box center [623, 310] width 17 height 11
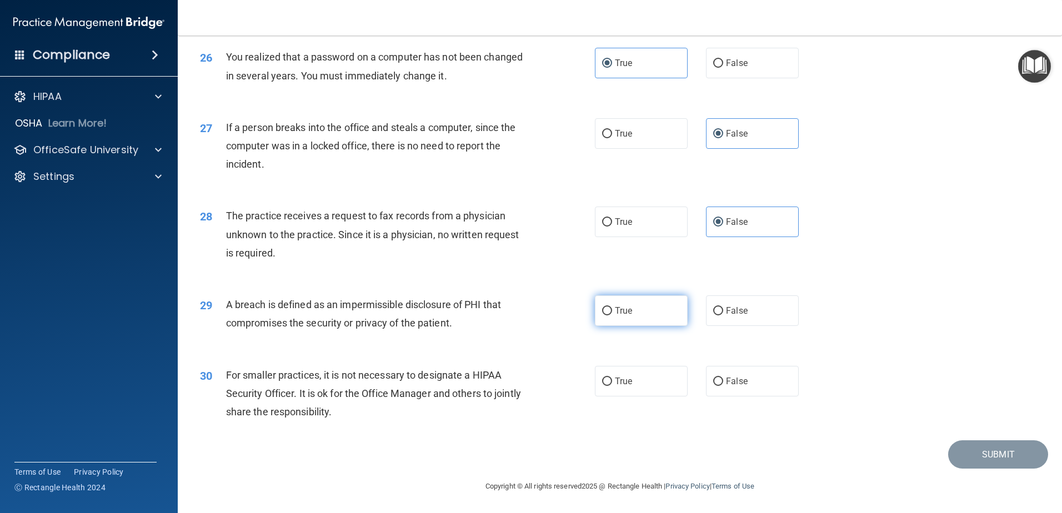
click at [612, 315] on input "True" at bounding box center [607, 311] width 10 height 8
radio input "true"
click at [728, 396] on label "False" at bounding box center [752, 381] width 93 height 31
click at [723, 386] on input "False" at bounding box center [718, 382] width 10 height 8
radio input "true"
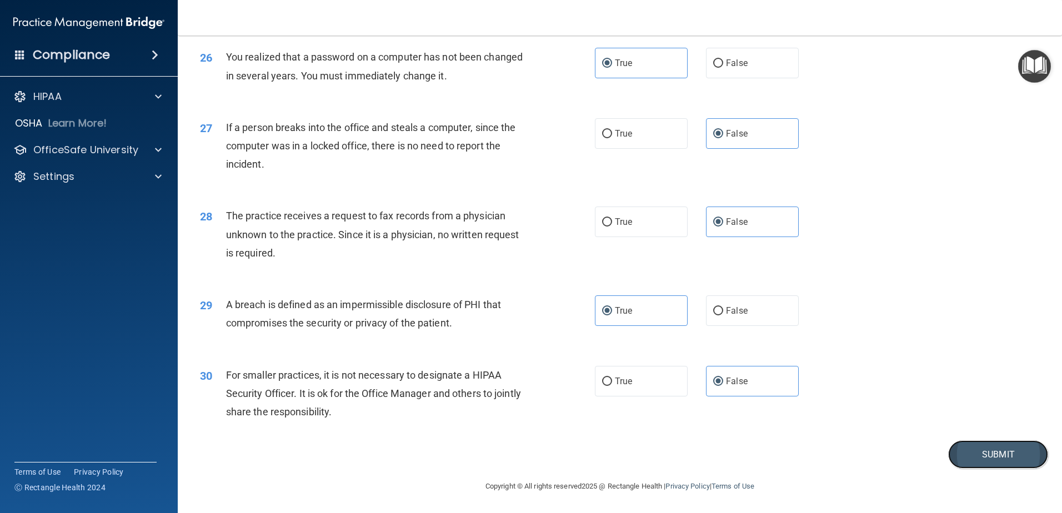
click at [1023, 469] on button "Submit" at bounding box center [998, 454] width 100 height 28
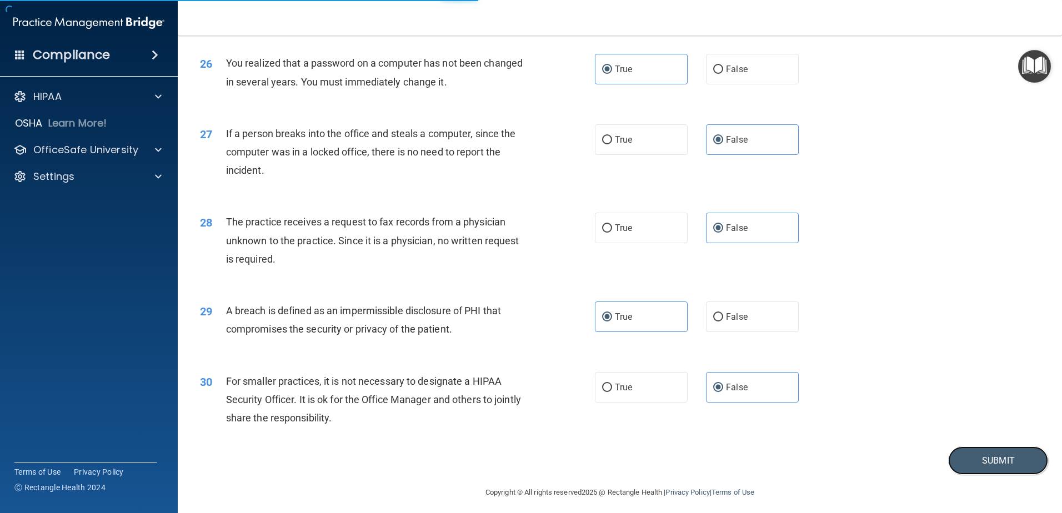
scroll to position [2054, 0]
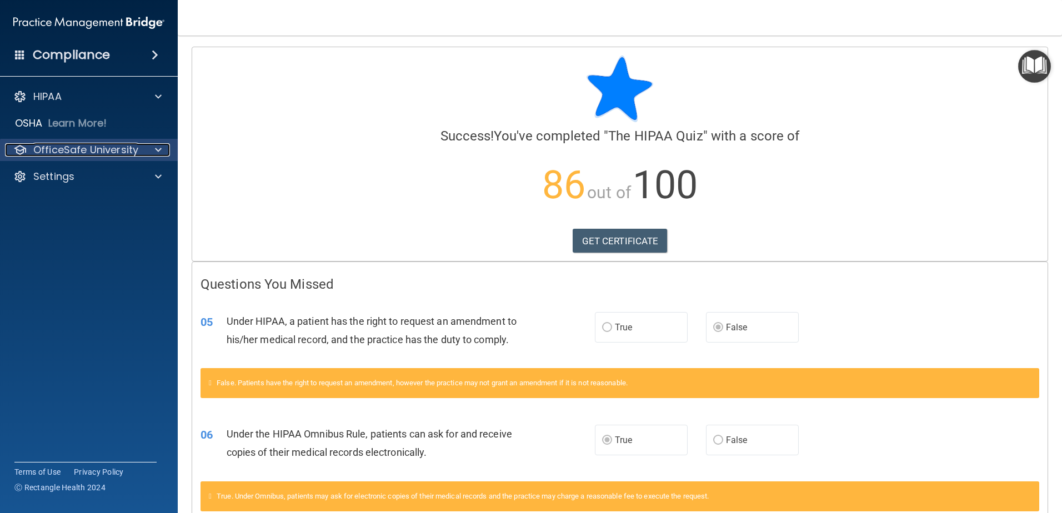
click at [86, 152] on p "OfficeSafe University" at bounding box center [85, 149] width 105 height 13
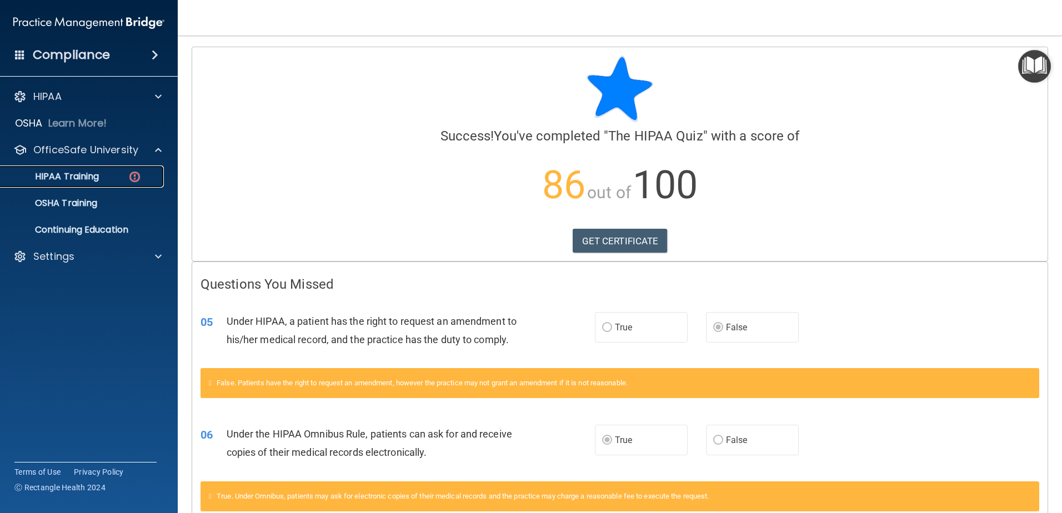
click at [93, 176] on p "HIPAA Training" at bounding box center [53, 176] width 92 height 11
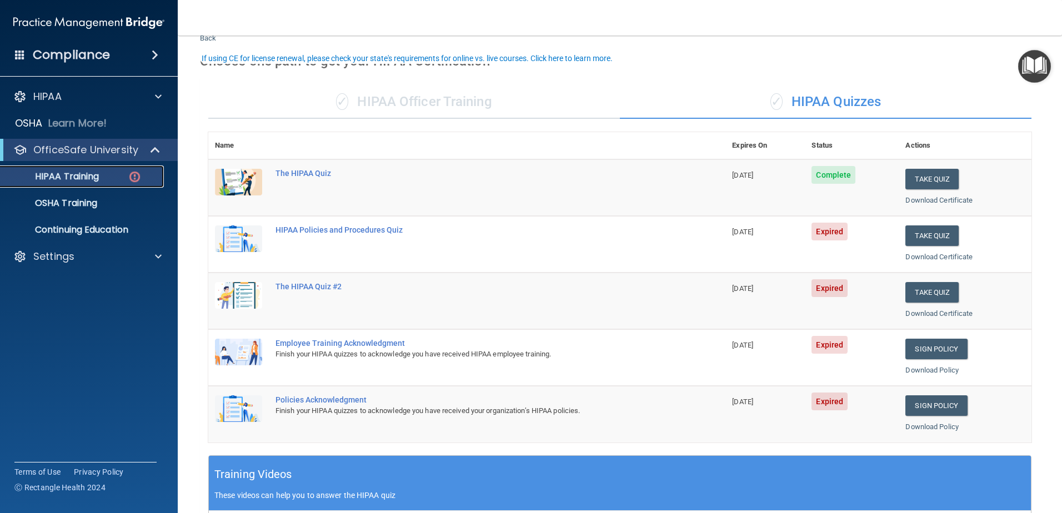
scroll to position [56, 0]
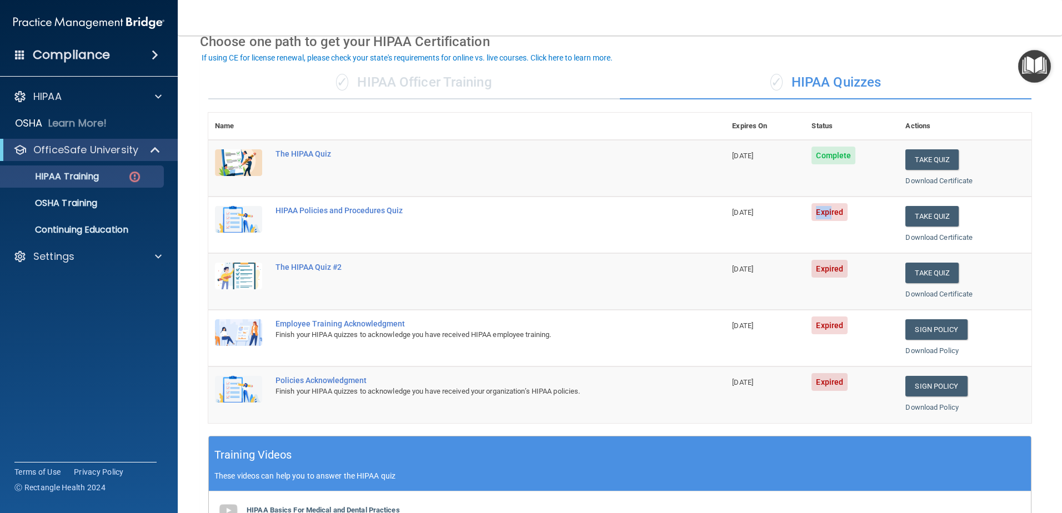
drag, startPoint x: 826, startPoint y: 214, endPoint x: 792, endPoint y: 217, distance: 34.0
click at [792, 217] on tr "HIPAA Policies and Procedures Quiz [DATE] Expired Take Quiz Download Certificate" at bounding box center [619, 225] width 823 height 57
drag, startPoint x: 792, startPoint y: 217, endPoint x: 827, endPoint y: 217, distance: 35.5
click at [827, 217] on span "Expired" at bounding box center [829, 212] width 36 height 18
click at [932, 219] on button "Take Quiz" at bounding box center [931, 216] width 53 height 21
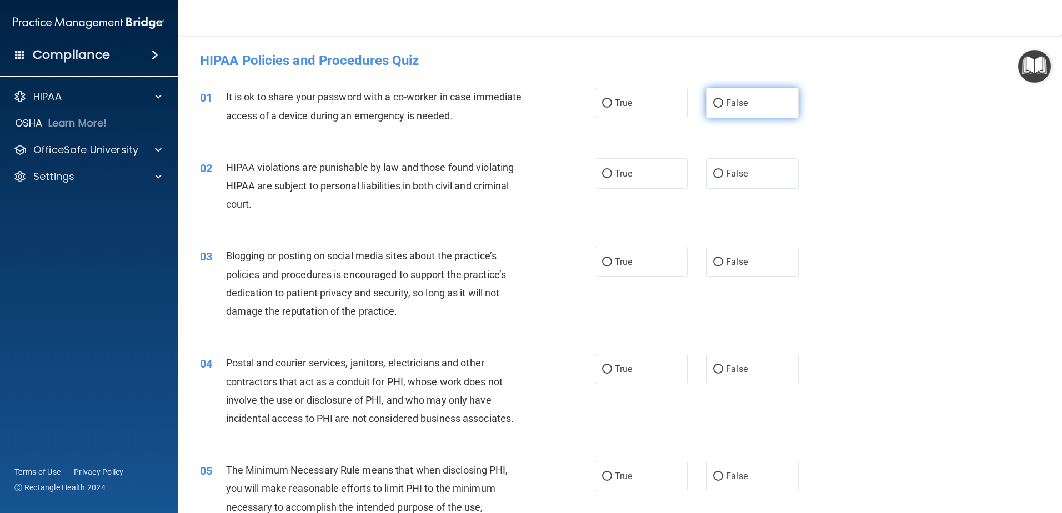
click at [729, 102] on span "False" at bounding box center [737, 103] width 22 height 11
click at [723, 102] on input "False" at bounding box center [718, 103] width 10 height 8
radio input "true"
click at [625, 179] on label "True" at bounding box center [641, 173] width 93 height 31
click at [612, 178] on input "True" at bounding box center [607, 174] width 10 height 8
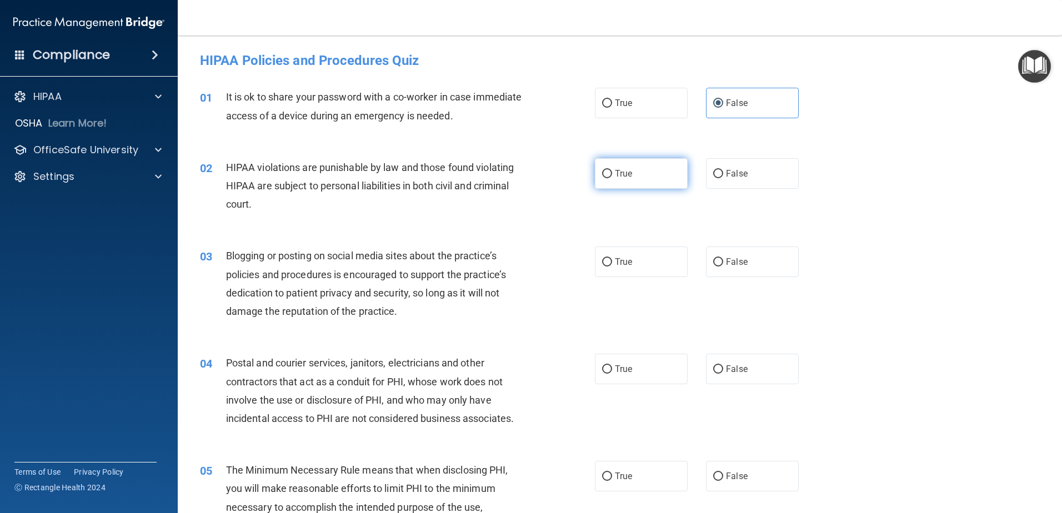
radio input "true"
click at [725, 269] on label "False" at bounding box center [752, 262] width 93 height 31
click at [723, 267] on input "False" at bounding box center [718, 262] width 10 height 8
radio input "true"
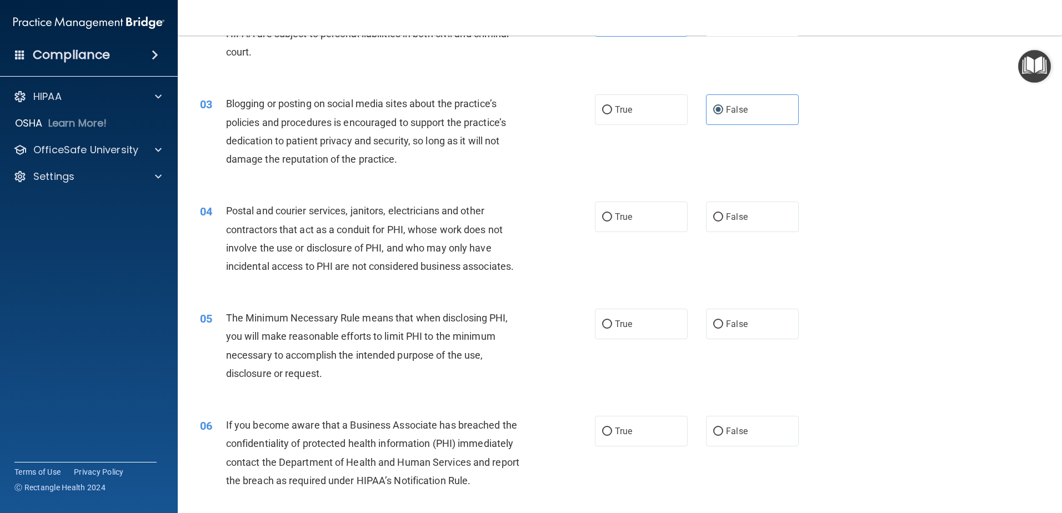
scroll to position [167, 0]
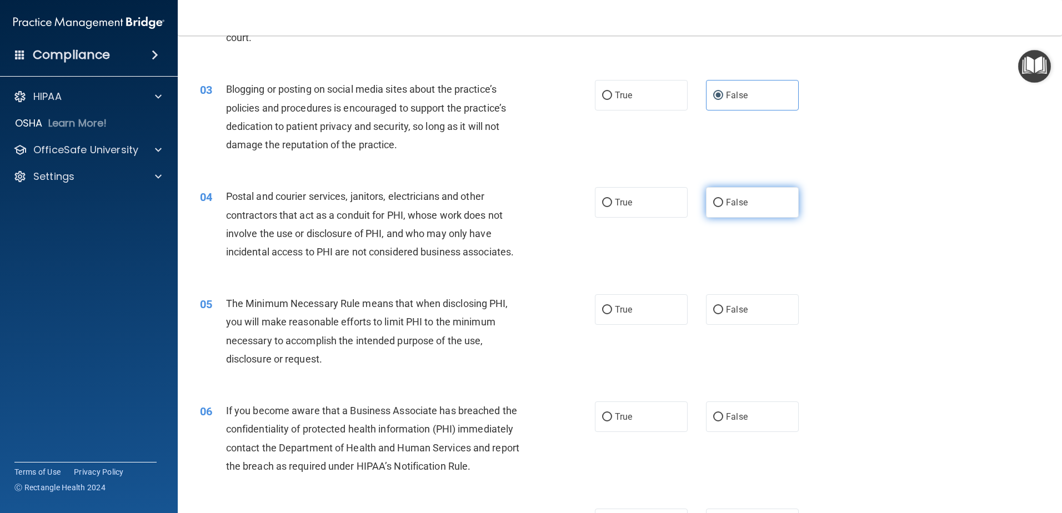
click at [775, 203] on label "False" at bounding box center [752, 202] width 93 height 31
click at [723, 203] on input "False" at bounding box center [718, 203] width 10 height 8
radio input "true"
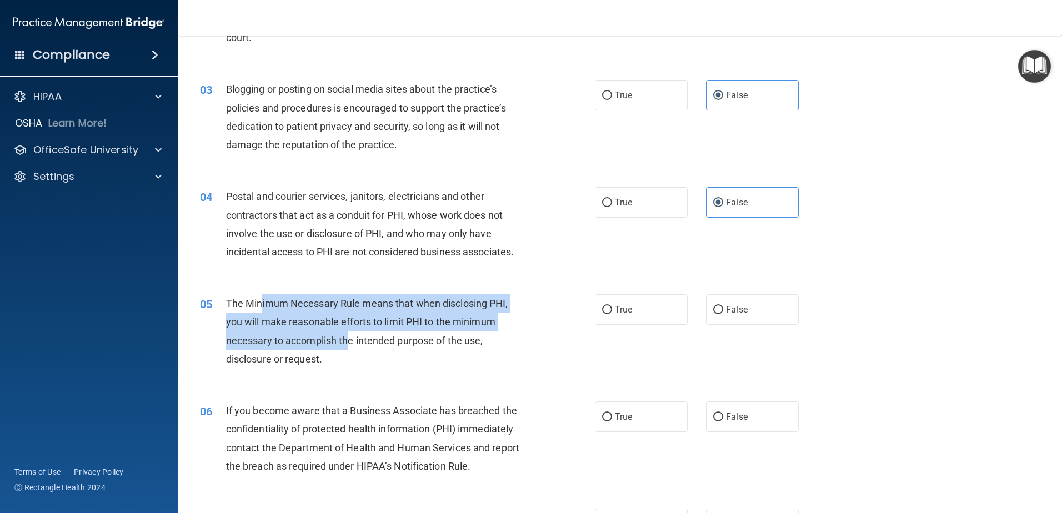
drag, startPoint x: 274, startPoint y: 305, endPoint x: 350, endPoint y: 339, distance: 83.0
click at [350, 339] on span "The Minimum Necessary Rule means that when disclosing PHI, you will make reason…" at bounding box center [367, 331] width 282 height 67
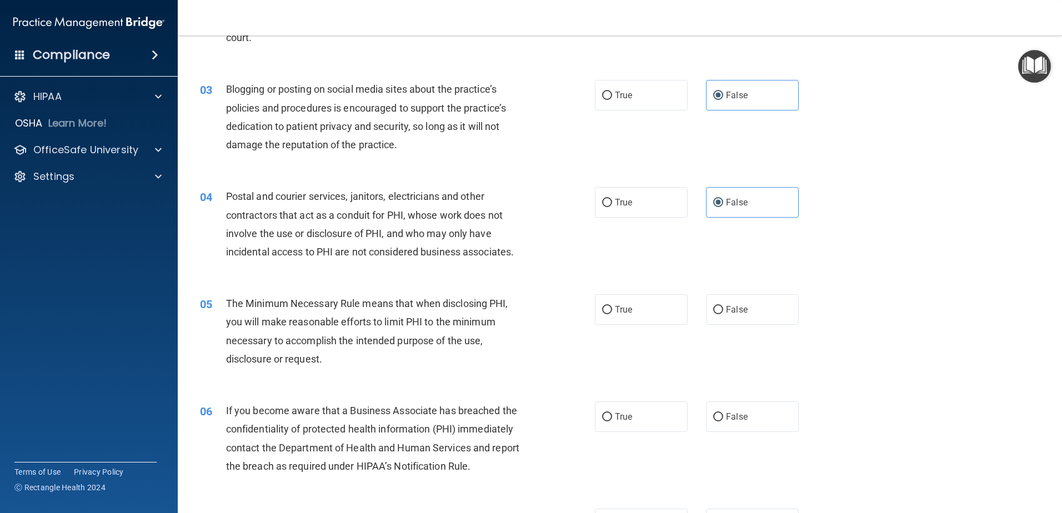
drag, startPoint x: 350, startPoint y: 339, endPoint x: 346, endPoint y: 351, distance: 12.1
click at [346, 351] on div "The Minimum Necessary Rule means that when disclosing PHI, you will make reason…" at bounding box center [380, 331] width 309 height 74
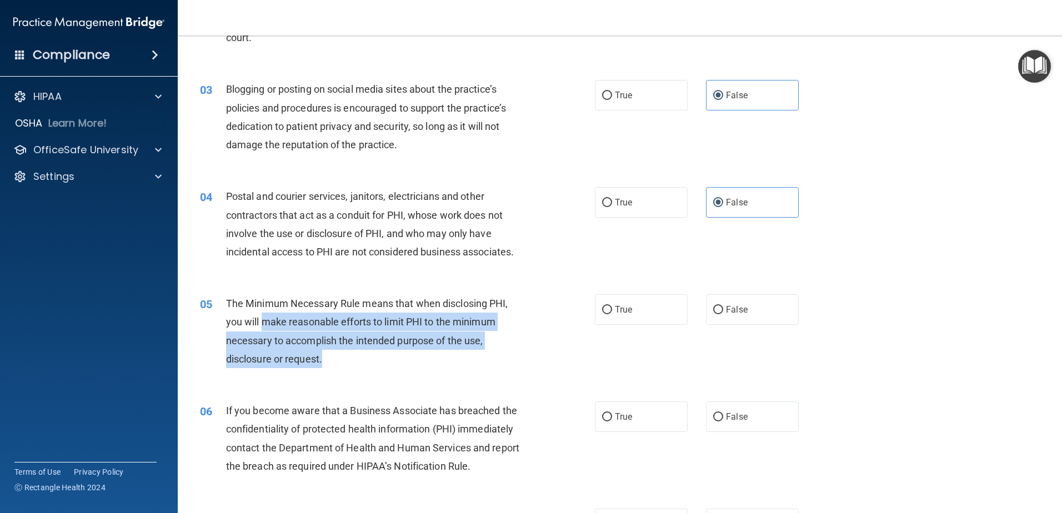
drag, startPoint x: 336, startPoint y: 358, endPoint x: 263, endPoint y: 325, distance: 79.5
click at [263, 325] on div "The Minimum Necessary Rule means that when disclosing PHI, you will make reason…" at bounding box center [380, 331] width 309 height 74
click at [263, 325] on span "The Minimum Necessary Rule means that when disclosing PHI, you will make reason…" at bounding box center [367, 331] width 282 height 67
drag, startPoint x: 317, startPoint y: 313, endPoint x: 348, endPoint y: 356, distance: 52.9
click at [348, 356] on div "The Minimum Necessary Rule means that when disclosing PHI, you will make reason…" at bounding box center [380, 331] width 309 height 74
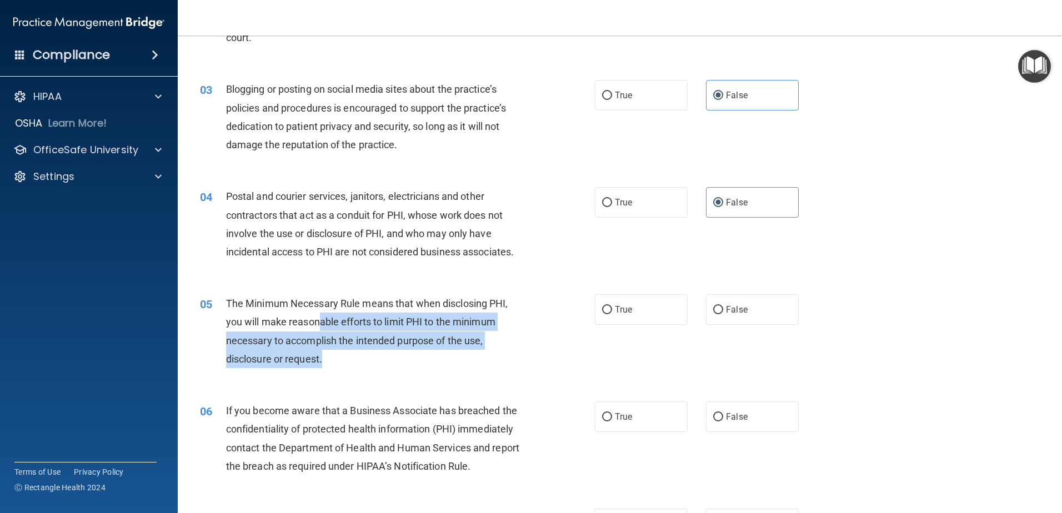
click at [348, 356] on div "The Minimum Necessary Rule means that when disclosing PHI, you will make reason…" at bounding box center [380, 331] width 309 height 74
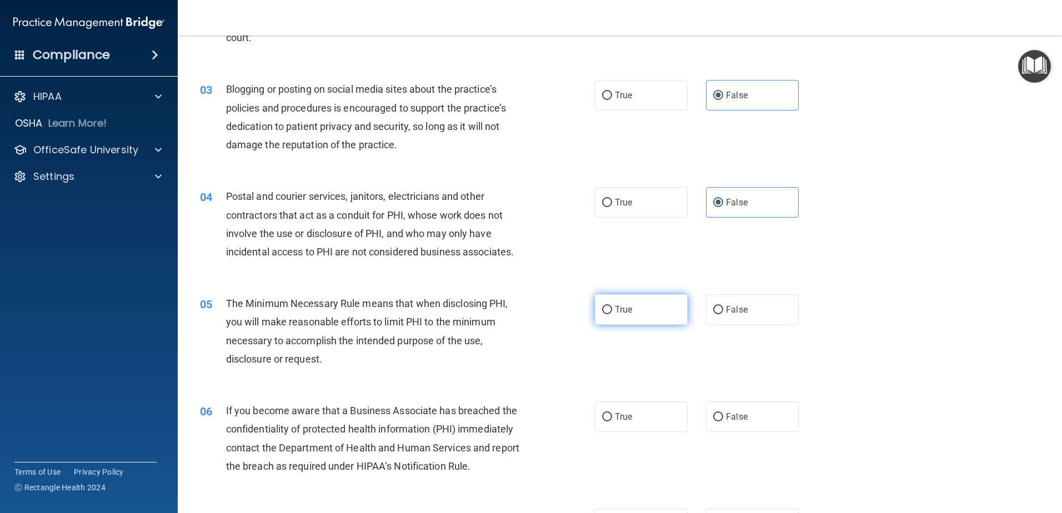
click at [625, 320] on label "True" at bounding box center [641, 309] width 93 height 31
click at [612, 314] on input "True" at bounding box center [607, 310] width 10 height 8
radio input "true"
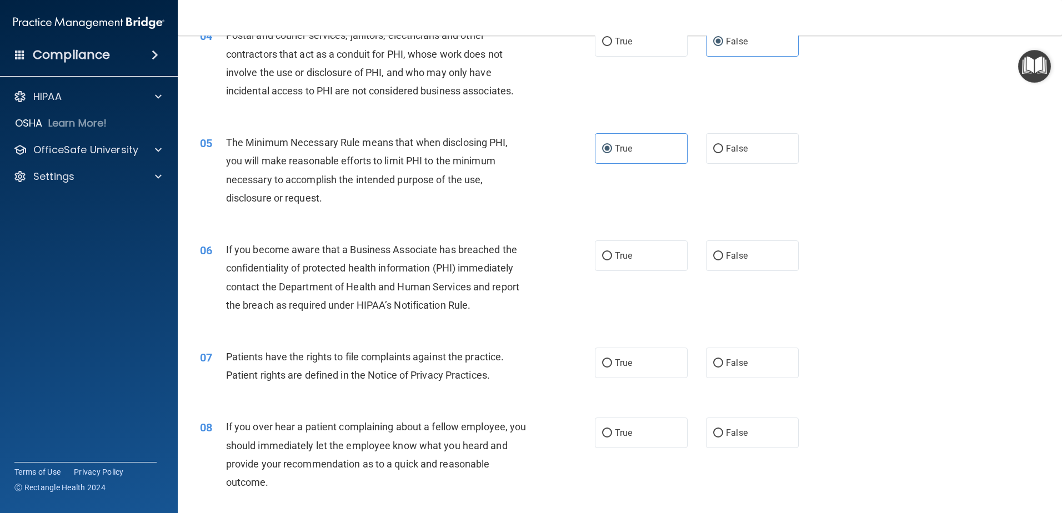
scroll to position [333, 0]
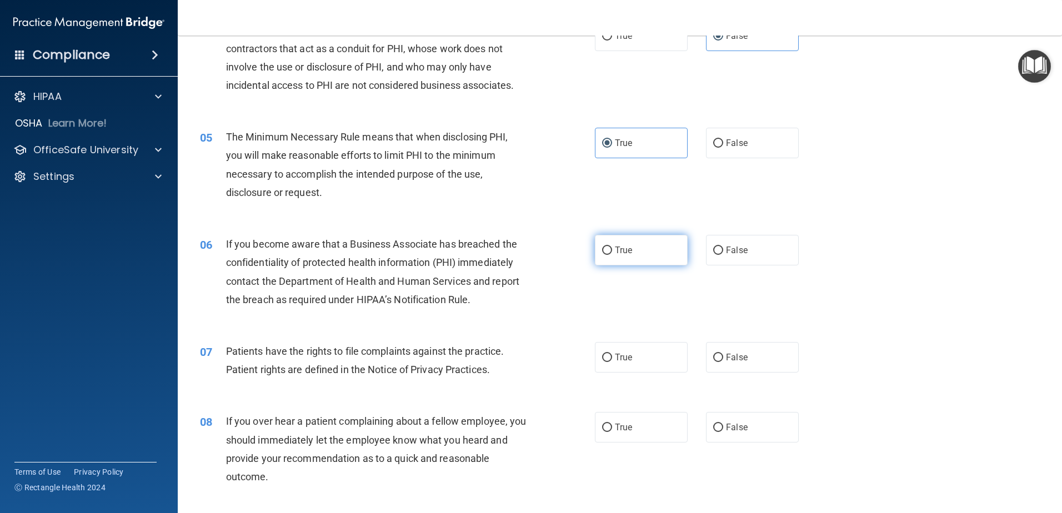
click at [627, 245] on span "True" at bounding box center [623, 250] width 17 height 11
click at [612, 247] on input "True" at bounding box center [607, 251] width 10 height 8
radio input "true"
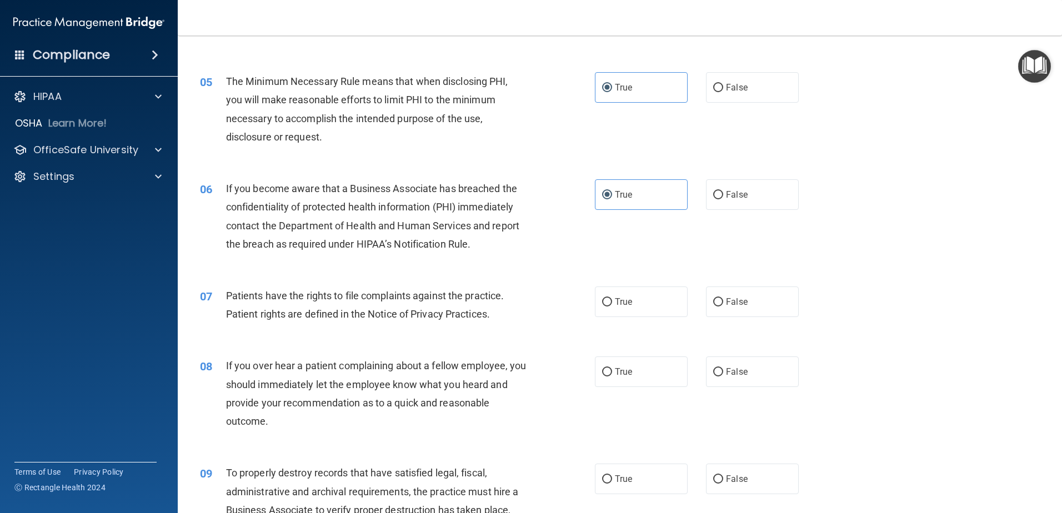
scroll to position [444, 0]
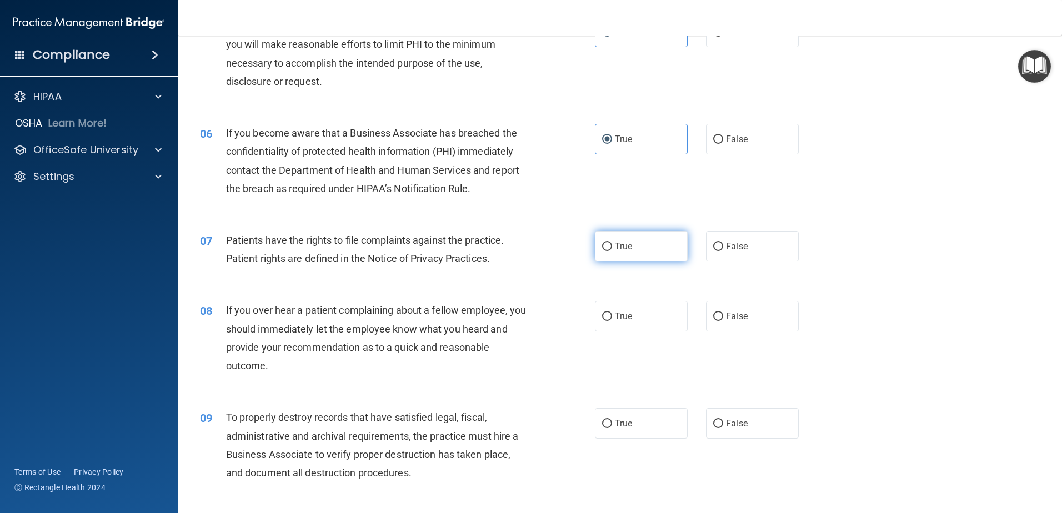
click at [628, 250] on span "True" at bounding box center [623, 246] width 17 height 11
click at [612, 250] on input "True" at bounding box center [607, 247] width 10 height 8
radio input "true"
click at [762, 318] on label "False" at bounding box center [752, 316] width 93 height 31
click at [723, 318] on input "False" at bounding box center [718, 317] width 10 height 8
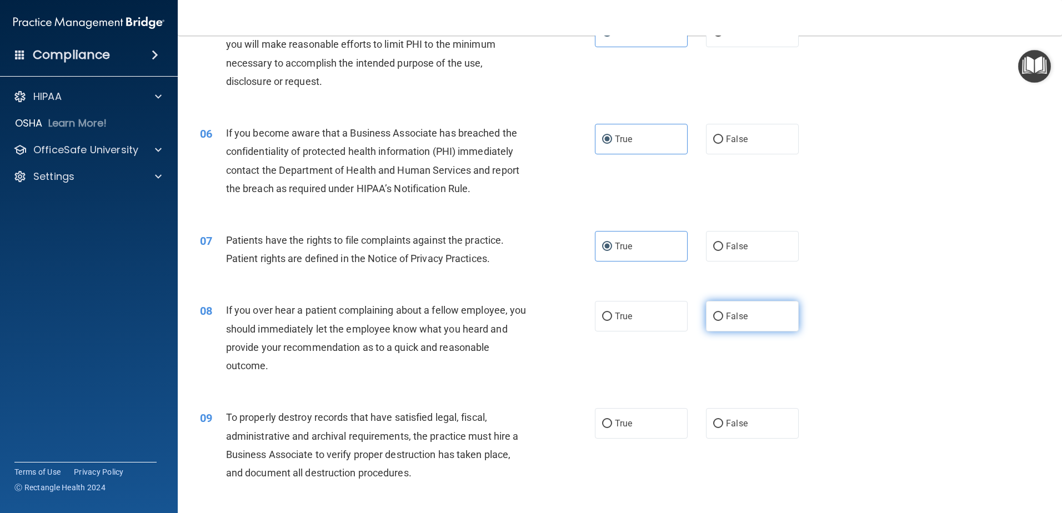
radio input "true"
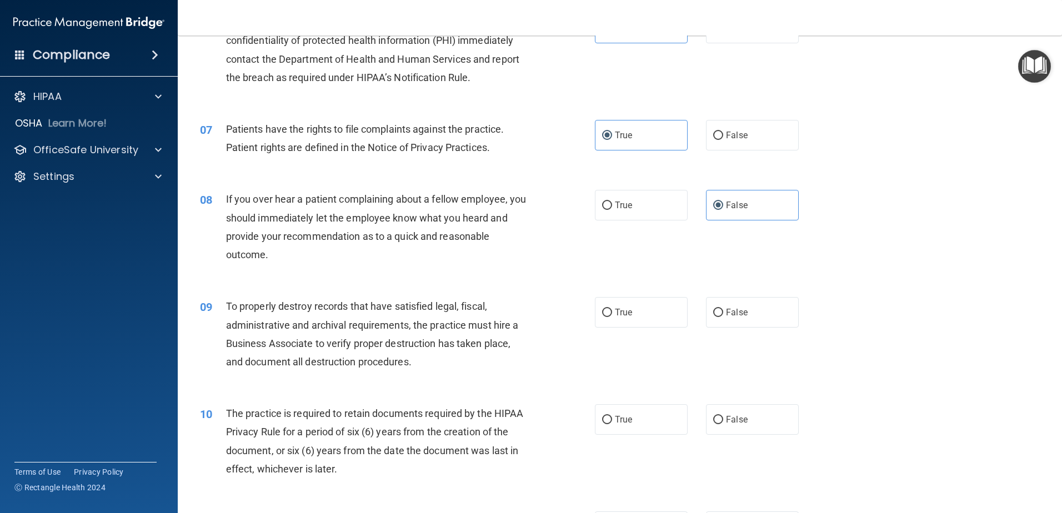
scroll to position [611, 0]
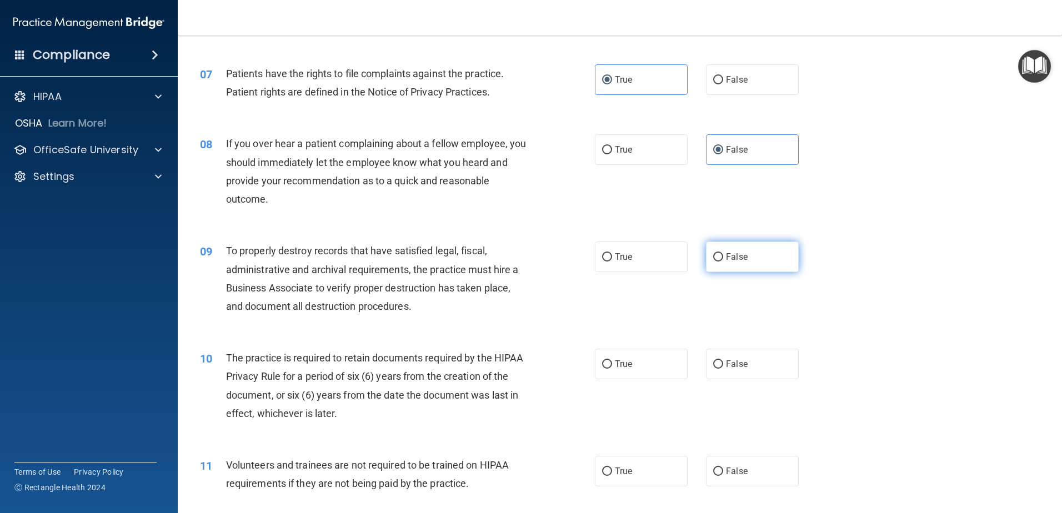
click at [776, 252] on label "False" at bounding box center [752, 257] width 93 height 31
click at [723, 253] on input "False" at bounding box center [718, 257] width 10 height 8
radio input "true"
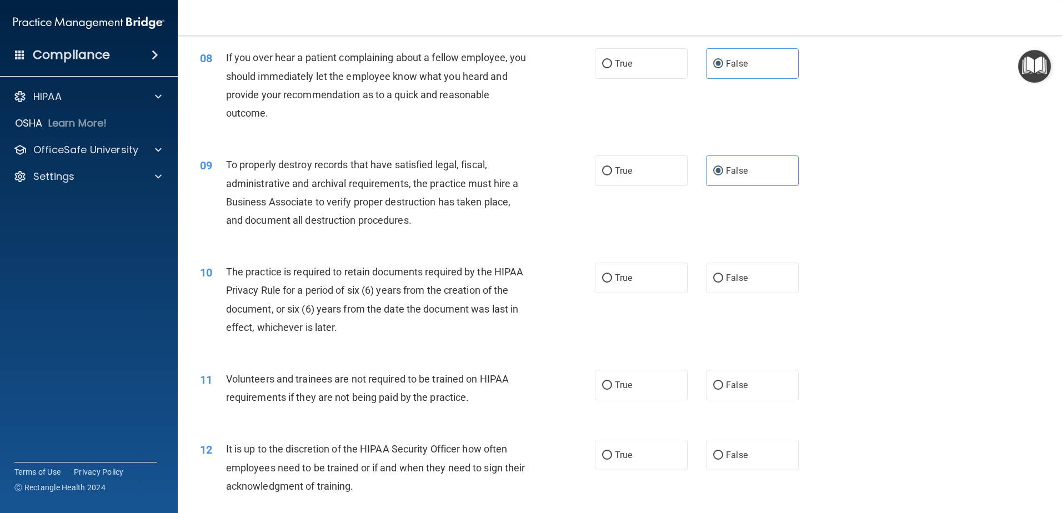
scroll to position [722, 0]
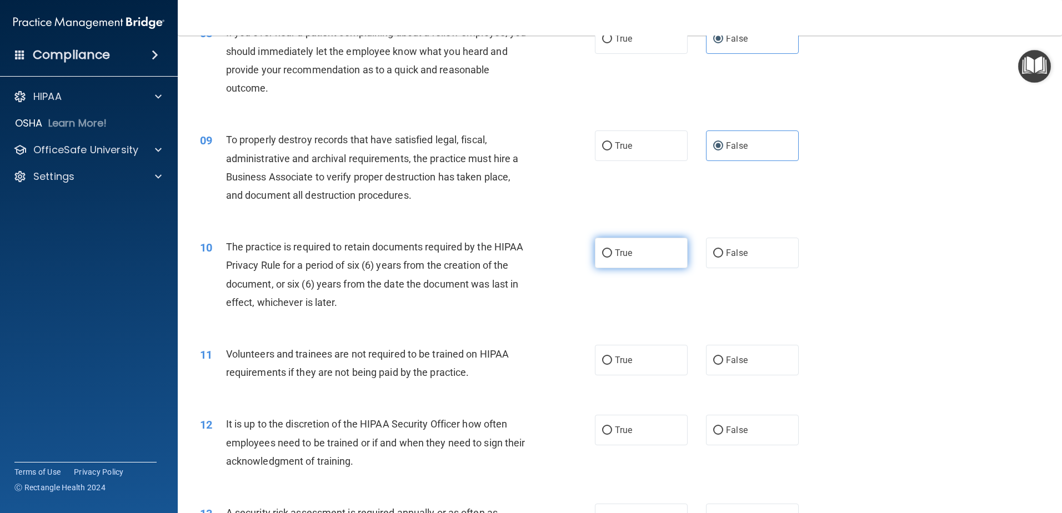
click at [626, 249] on span "True" at bounding box center [623, 253] width 17 height 11
click at [612, 249] on input "True" at bounding box center [607, 253] width 10 height 8
radio input "true"
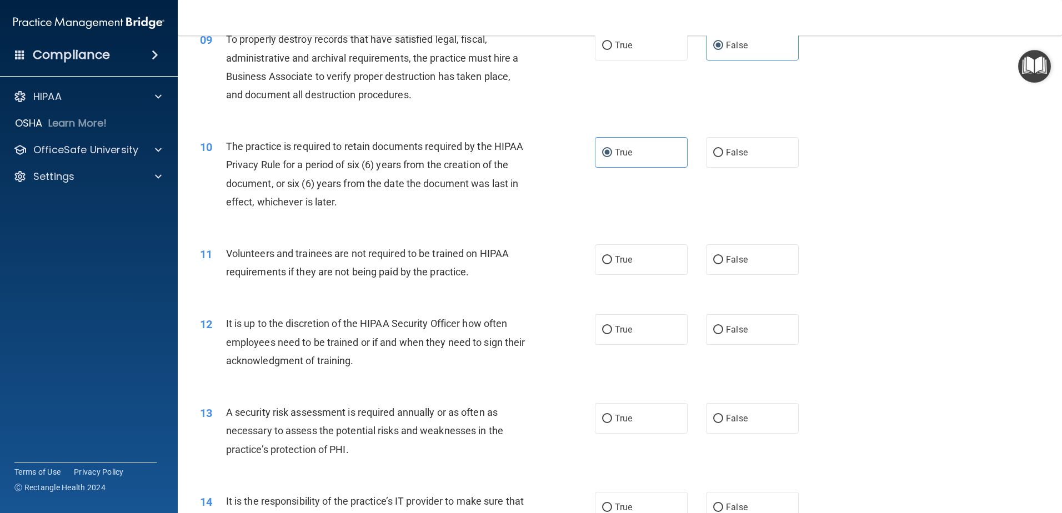
scroll to position [833, 0]
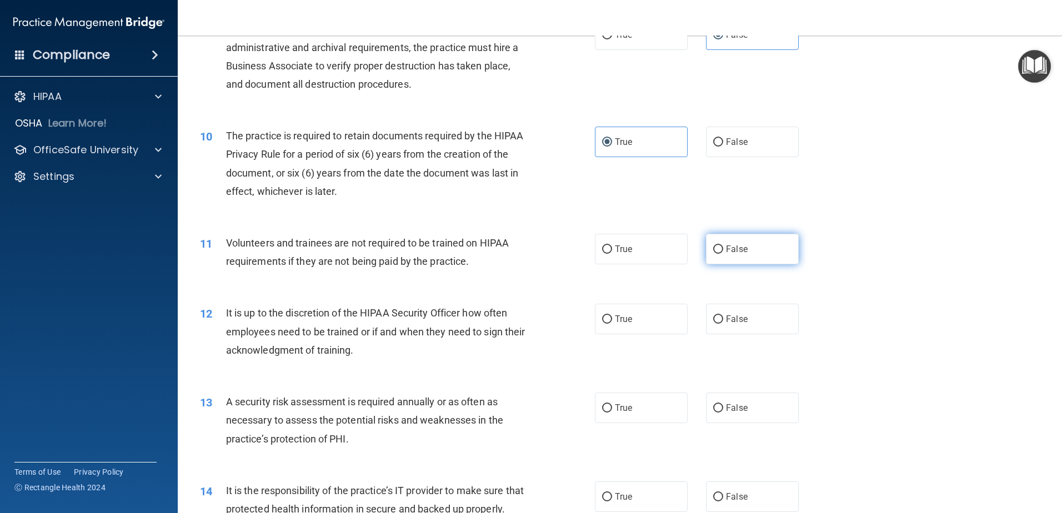
click at [745, 250] on label "False" at bounding box center [752, 249] width 93 height 31
click at [723, 250] on input "False" at bounding box center [718, 249] width 10 height 8
radio input "true"
click at [765, 321] on label "False" at bounding box center [752, 319] width 93 height 31
click at [723, 321] on input "False" at bounding box center [718, 319] width 10 height 8
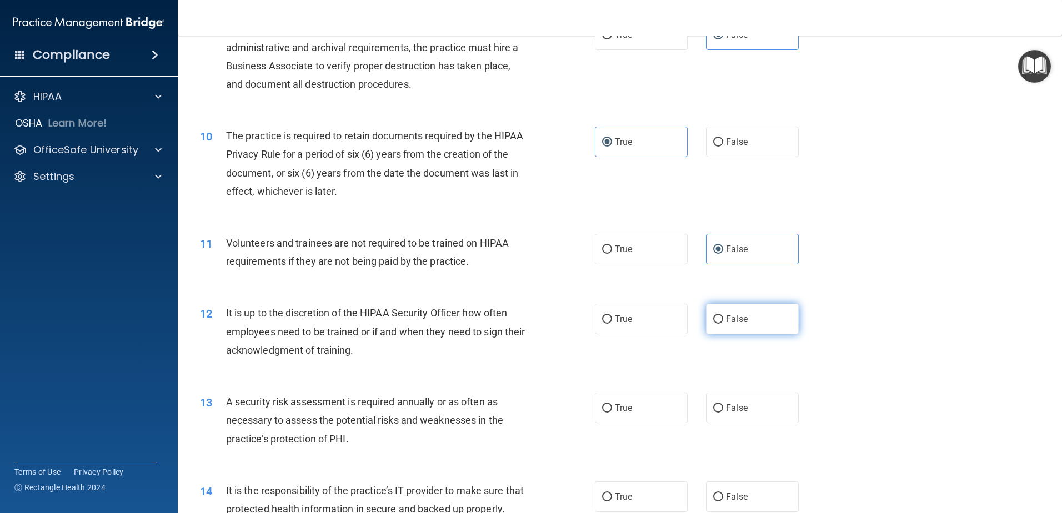
radio input "true"
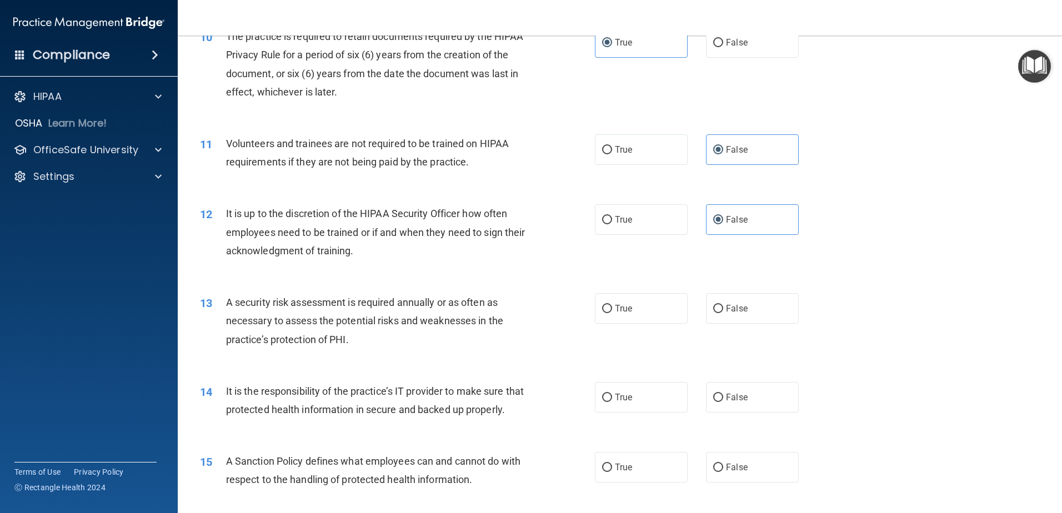
scroll to position [944, 0]
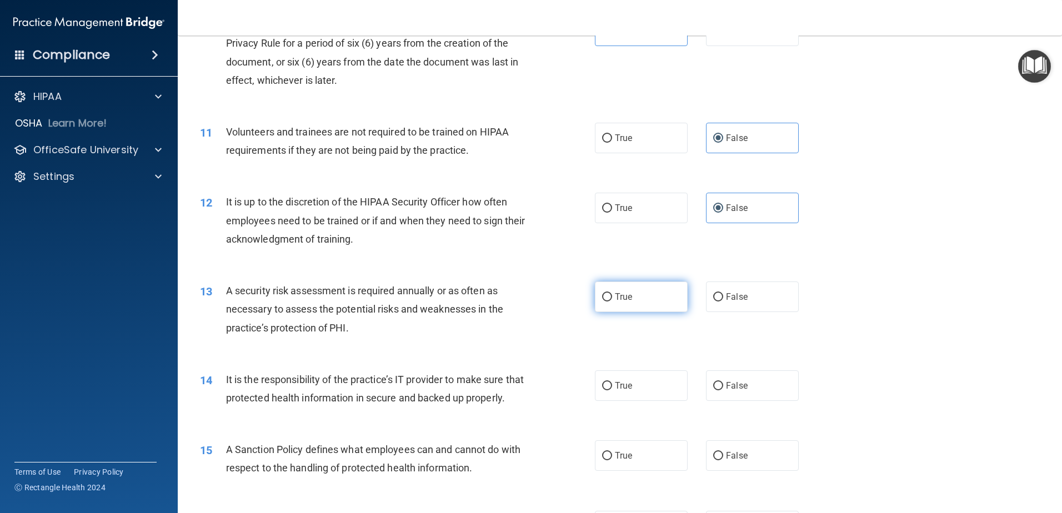
click at [653, 299] on label "True" at bounding box center [641, 297] width 93 height 31
click at [612, 299] on input "True" at bounding box center [607, 297] width 10 height 8
radio input "true"
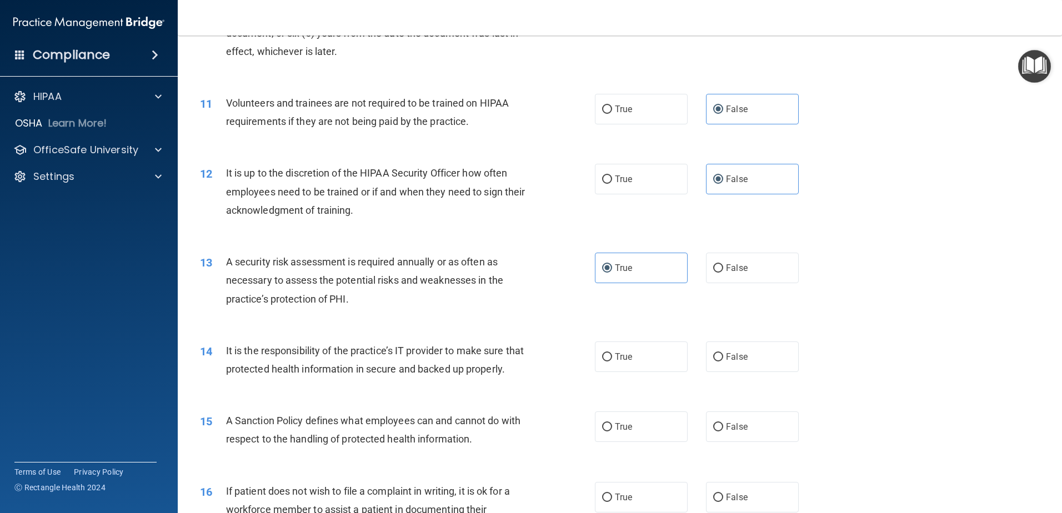
scroll to position [999, 0]
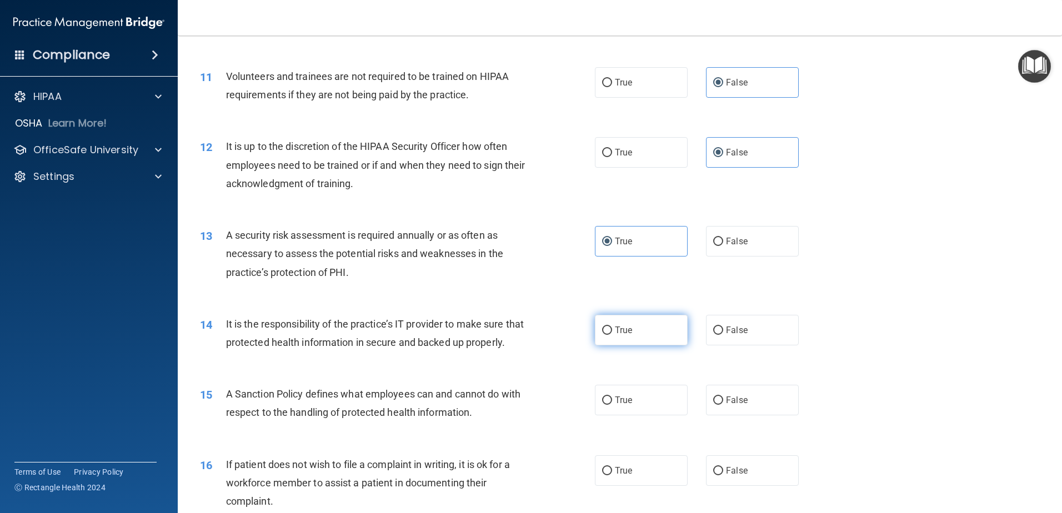
click at [636, 336] on label "True" at bounding box center [641, 330] width 93 height 31
click at [612, 335] on input "True" at bounding box center [607, 330] width 10 height 8
radio input "true"
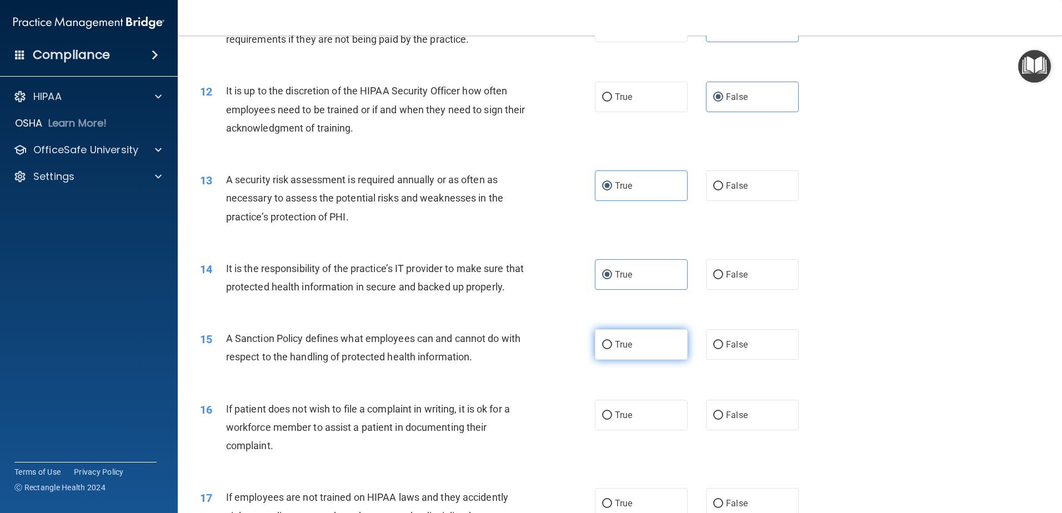
click at [637, 360] on label "True" at bounding box center [641, 344] width 93 height 31
click at [612, 349] on input "True" at bounding box center [607, 345] width 10 height 8
radio input "true"
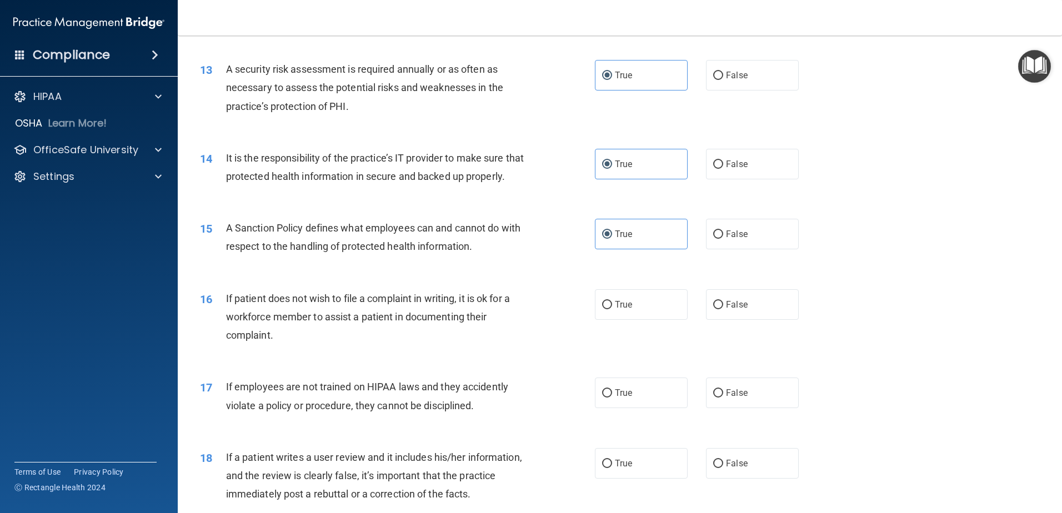
scroll to position [1166, 0]
click at [743, 319] on label "False" at bounding box center [752, 304] width 93 height 31
click at [723, 309] on input "False" at bounding box center [718, 304] width 10 height 8
radio input "true"
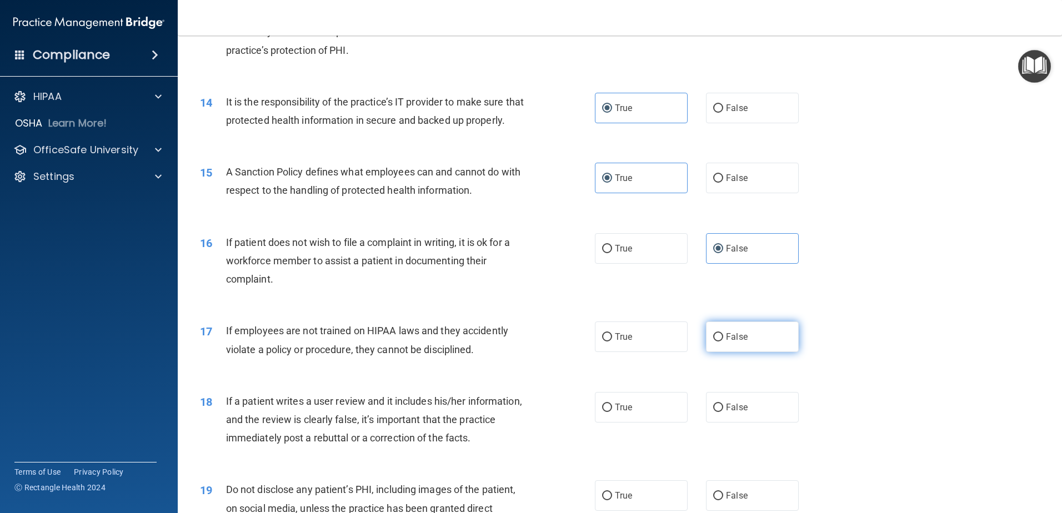
click at [758, 352] on label "False" at bounding box center [752, 336] width 93 height 31
click at [723, 341] on input "False" at bounding box center [718, 337] width 10 height 8
radio input "true"
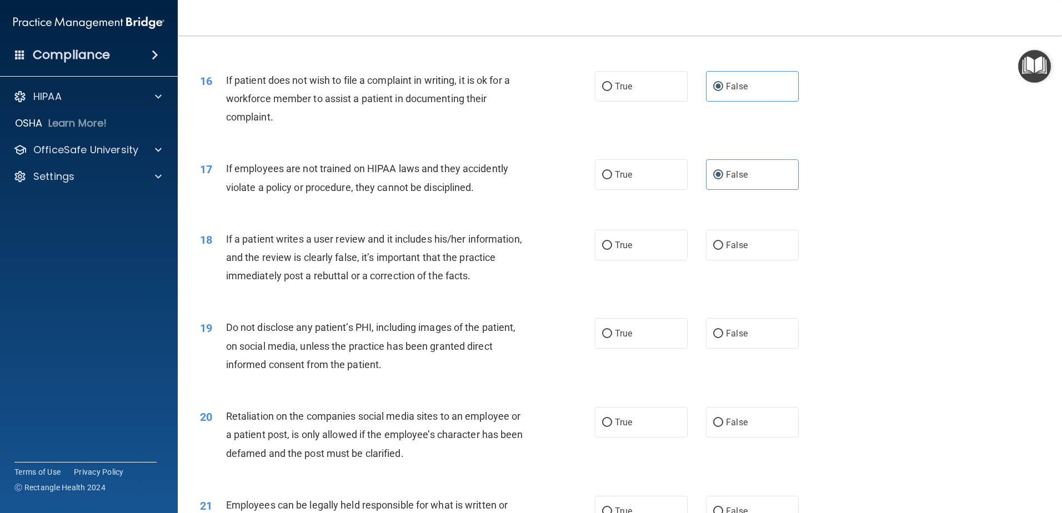
scroll to position [1388, 0]
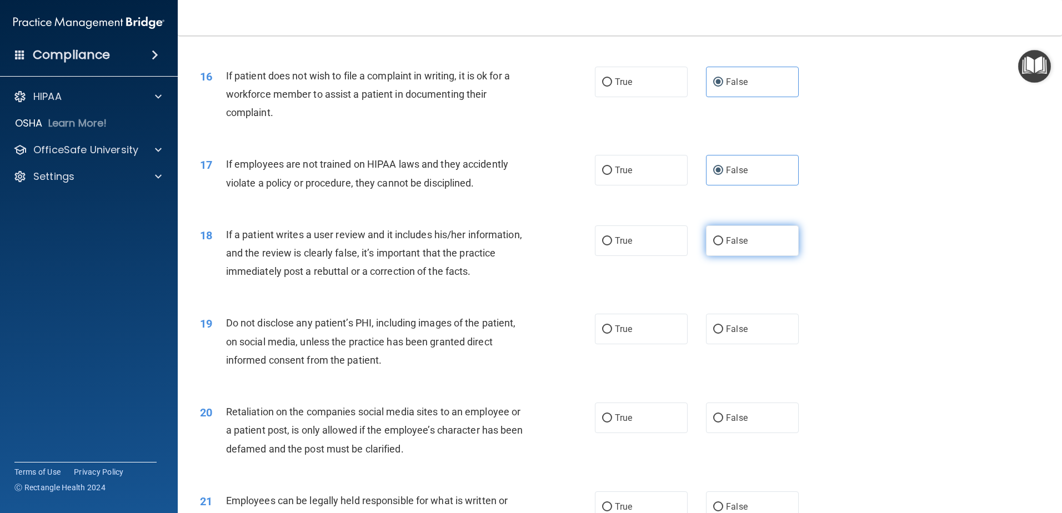
click at [760, 253] on label "False" at bounding box center [752, 240] width 93 height 31
click at [723, 245] on input "False" at bounding box center [718, 241] width 10 height 8
radio input "true"
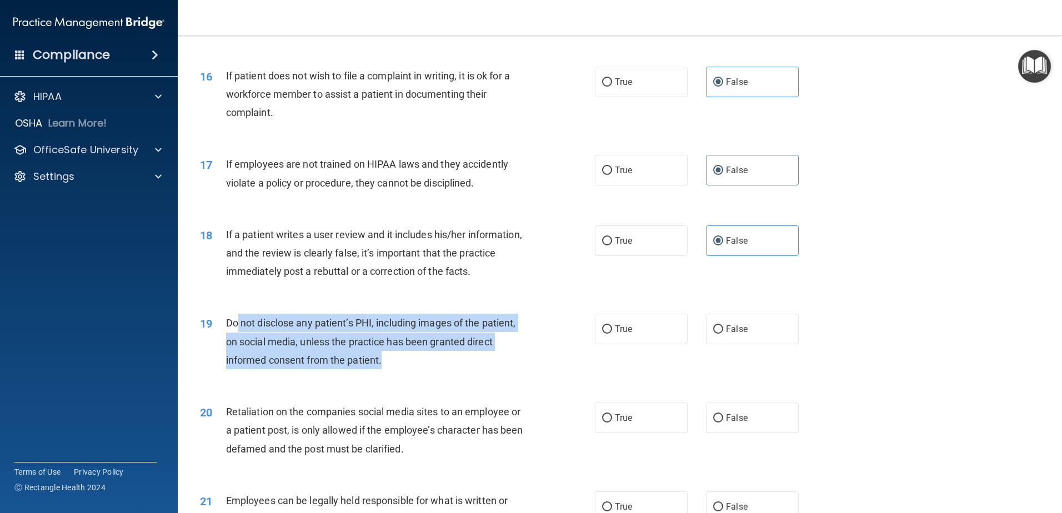
drag, startPoint x: 267, startPoint y: 342, endPoint x: 421, endPoint y: 376, distance: 158.0
click at [421, 369] on div "Do not disclose any patient’s PHI, including images of the patient, on social m…" at bounding box center [380, 342] width 309 height 56
drag, startPoint x: 405, startPoint y: 376, endPoint x: 389, endPoint y: 343, distance: 37.0
click at [389, 343] on div "Do not disclose any patient’s PHI, including images of the patient, on social m…" at bounding box center [380, 342] width 309 height 56
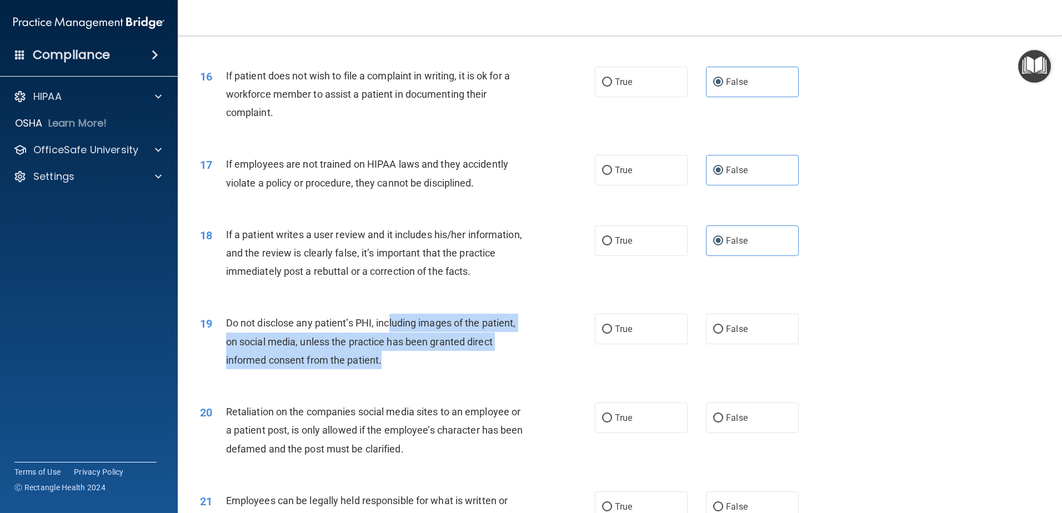
click at [389, 343] on span "Do not disclose any patient’s PHI, including images of the patient, on social m…" at bounding box center [371, 341] width 290 height 48
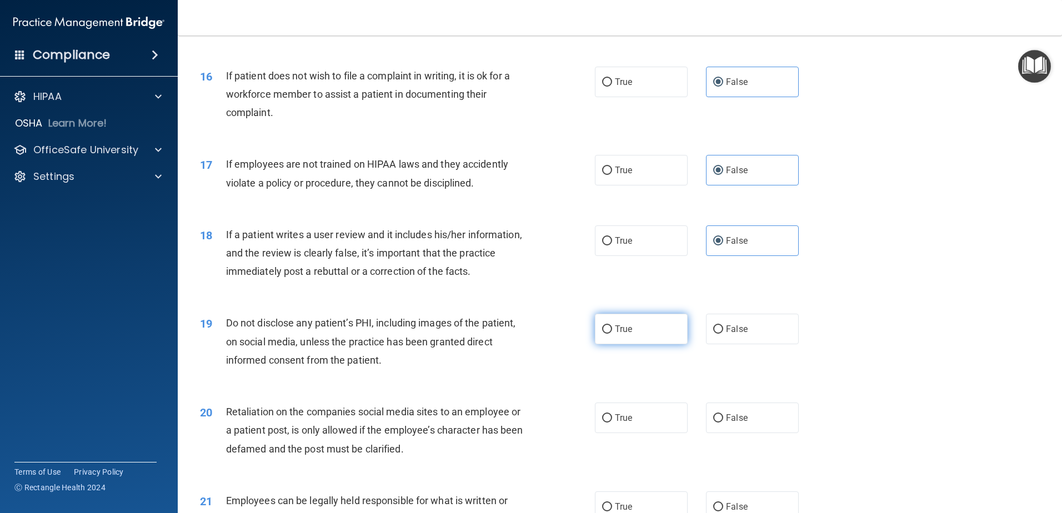
click at [637, 342] on label "True" at bounding box center [641, 329] width 93 height 31
click at [612, 334] on input "True" at bounding box center [607, 329] width 10 height 8
radio input "true"
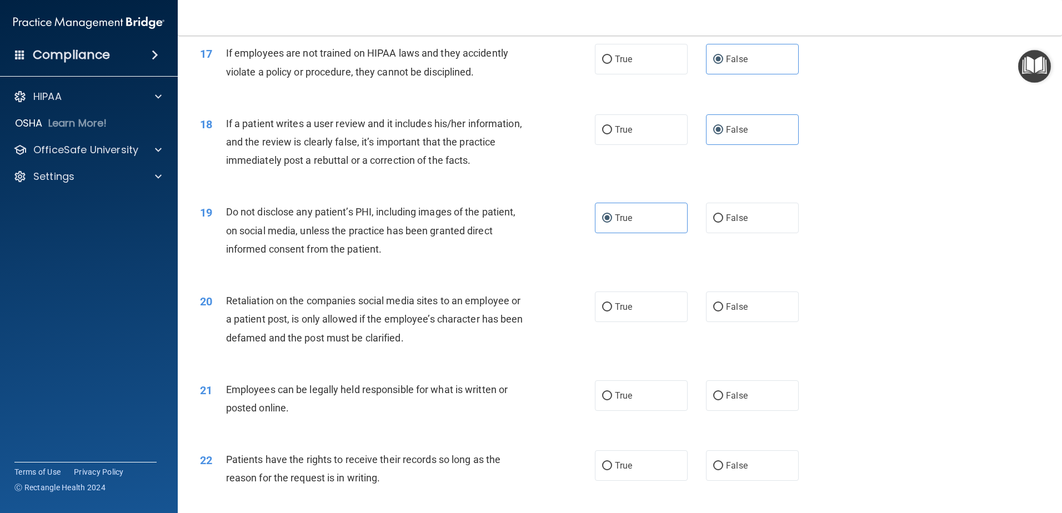
scroll to position [1555, 0]
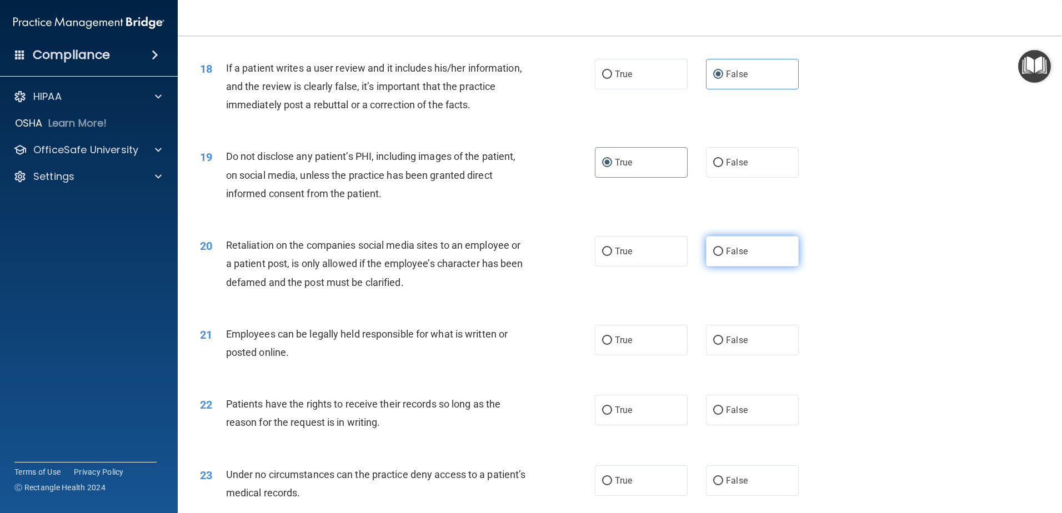
click at [750, 267] on label "False" at bounding box center [752, 251] width 93 height 31
click at [723, 256] on input "False" at bounding box center [718, 252] width 10 height 8
radio input "true"
click at [631, 354] on label "True" at bounding box center [641, 340] width 93 height 31
click at [612, 345] on input "True" at bounding box center [607, 340] width 10 height 8
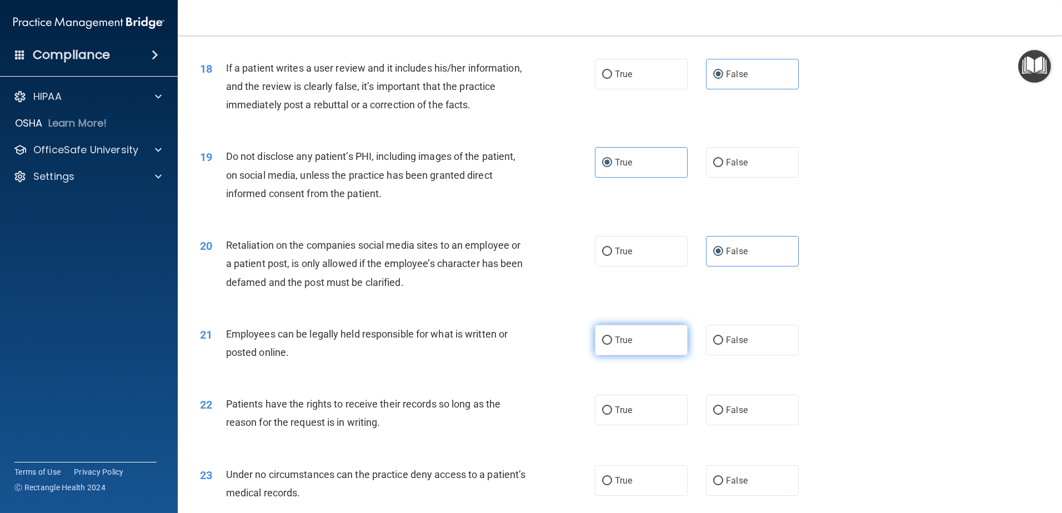
radio input "true"
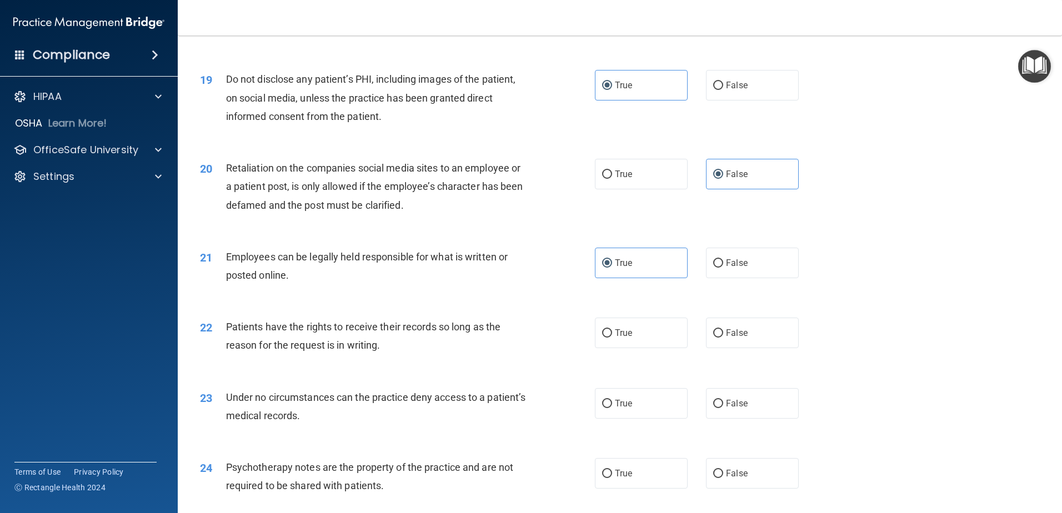
scroll to position [1666, 0]
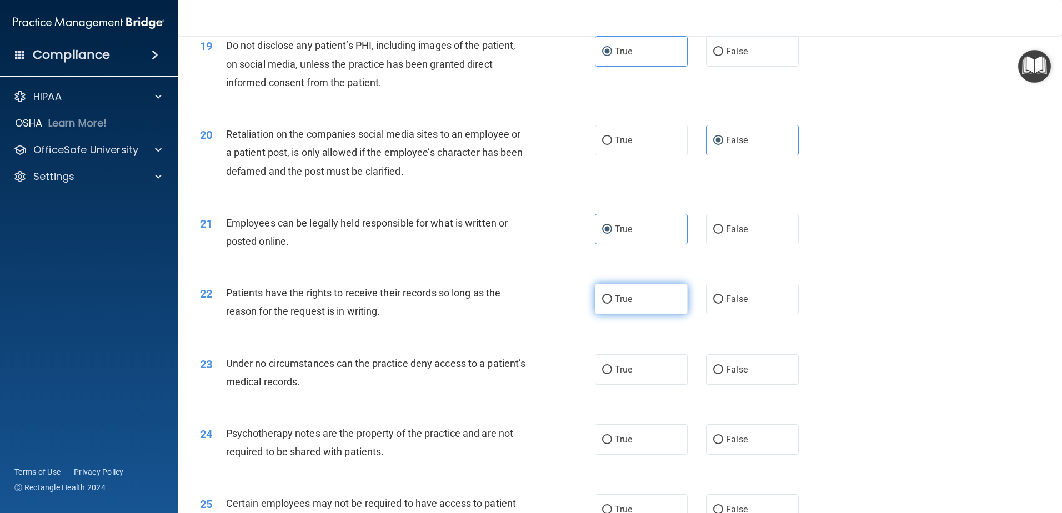
click at [629, 314] on label "True" at bounding box center [641, 299] width 93 height 31
click at [612, 304] on input "True" at bounding box center [607, 299] width 10 height 8
radio input "true"
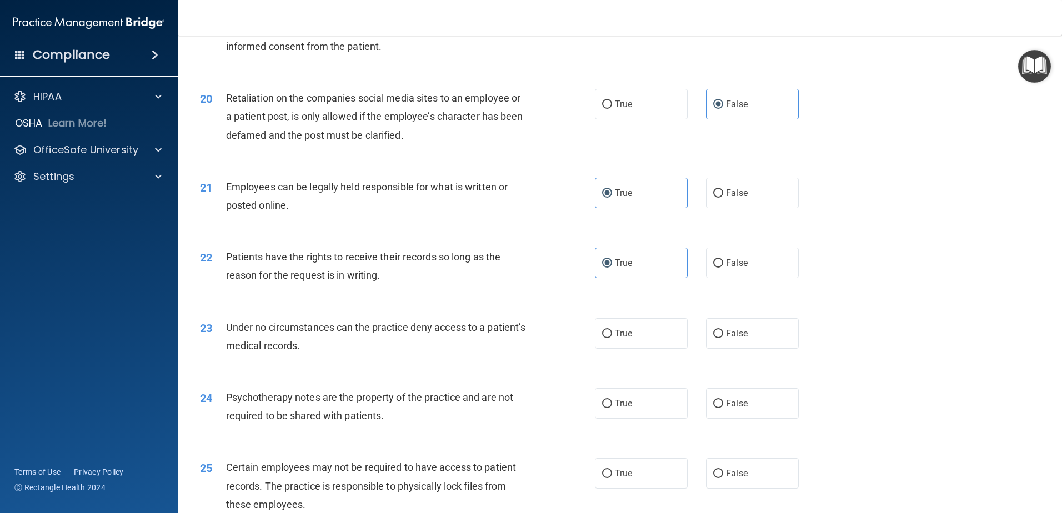
scroll to position [1721, 0]
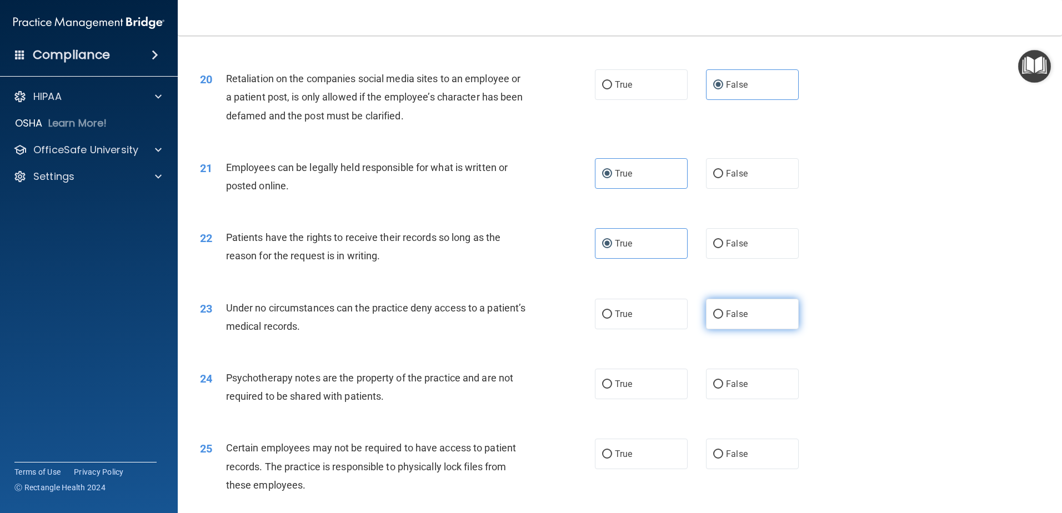
click at [716, 329] on label "False" at bounding box center [752, 314] width 93 height 31
click at [716, 319] on input "False" at bounding box center [718, 314] width 10 height 8
radio input "true"
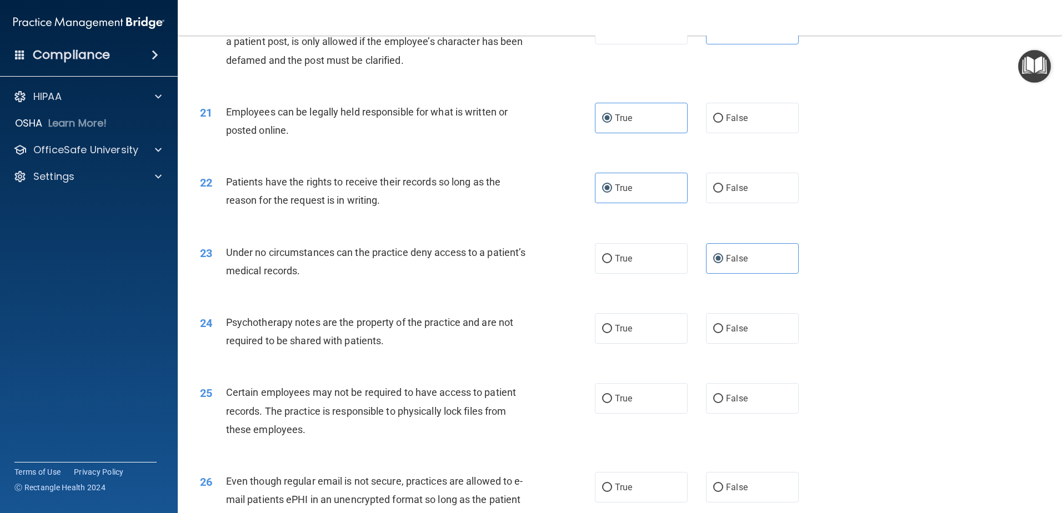
scroll to position [1832, 0]
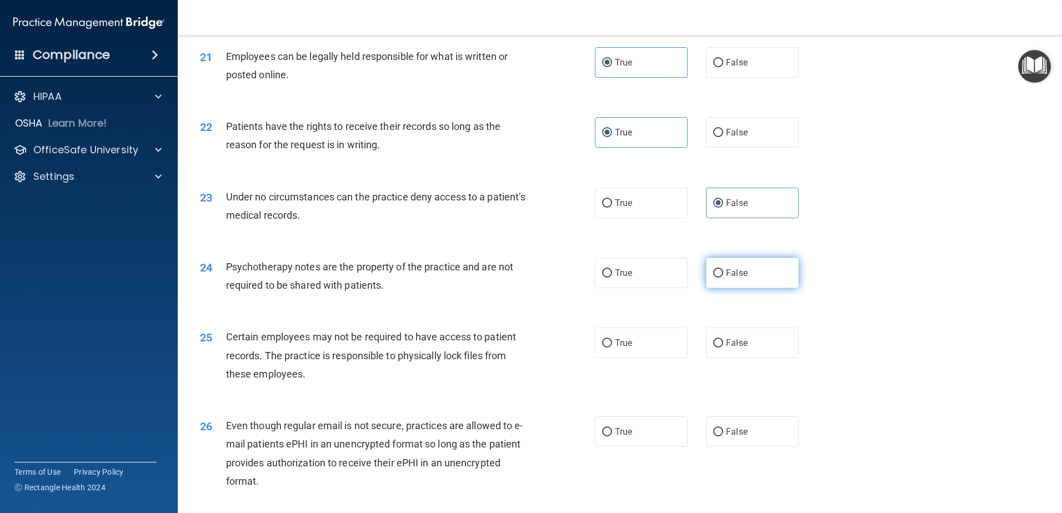
click at [737, 278] on span "False" at bounding box center [737, 273] width 22 height 11
click at [723, 278] on input "False" at bounding box center [718, 273] width 10 height 8
radio input "true"
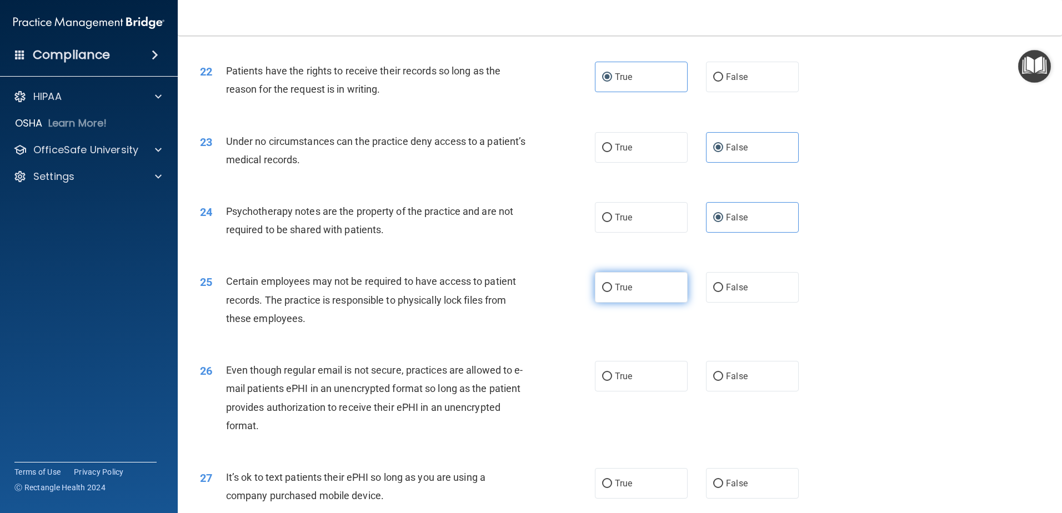
click at [641, 303] on label "True" at bounding box center [641, 287] width 93 height 31
click at [612, 292] on input "True" at bounding box center [607, 288] width 10 height 8
radio input "true"
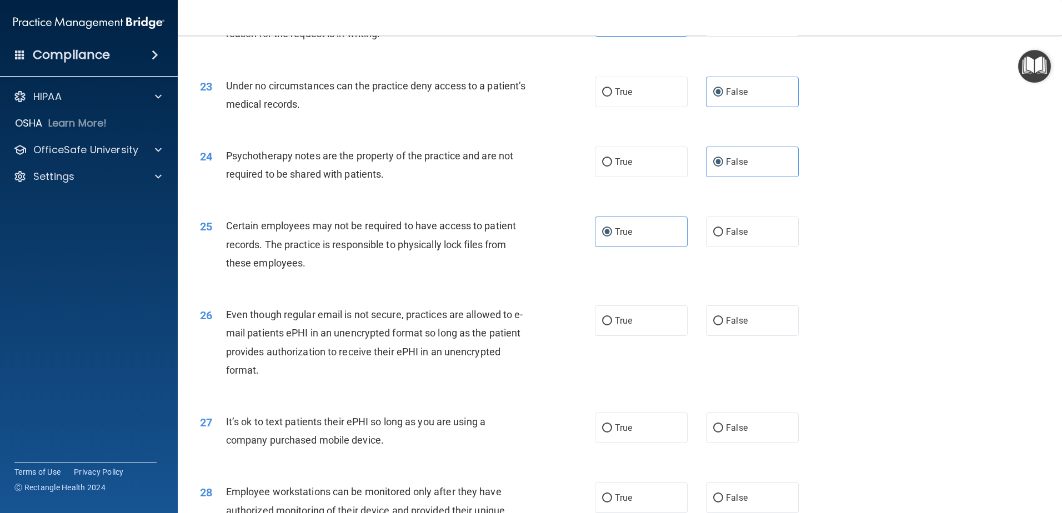
scroll to position [1999, 0]
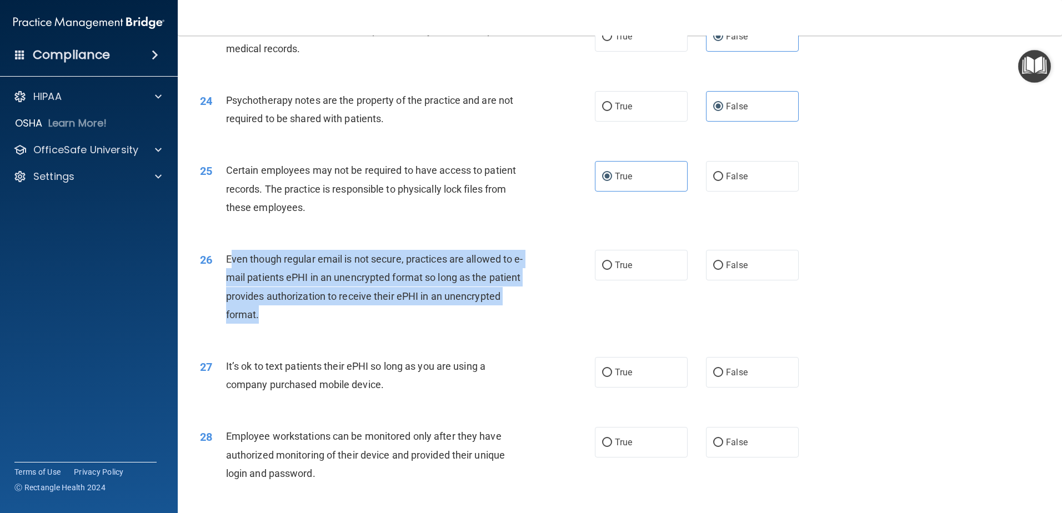
drag, startPoint x: 234, startPoint y: 279, endPoint x: 339, endPoint y: 331, distance: 117.9
click at [339, 324] on div "Even though regular email is not secure, practices are allowed to e-mail patien…" at bounding box center [380, 287] width 309 height 74
drag, startPoint x: 339, startPoint y: 331, endPoint x: 338, endPoint y: 282, distance: 50.0
click at [338, 282] on div "Even though regular email is not secure, practices are allowed to e-mail patien…" at bounding box center [380, 287] width 309 height 74
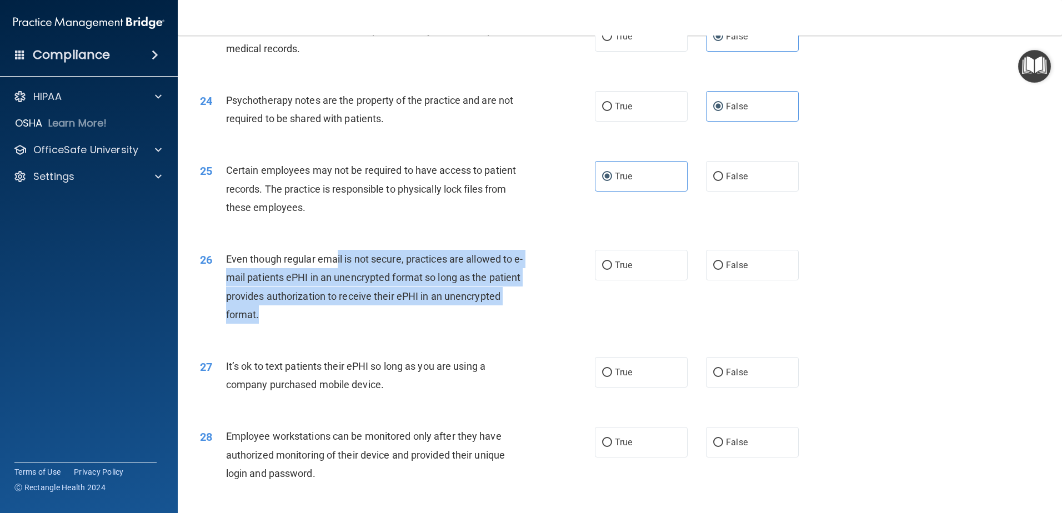
click at [338, 282] on span "Even though regular email is not secure, practices are allowed to e-mail patien…" at bounding box center [374, 286] width 297 height 67
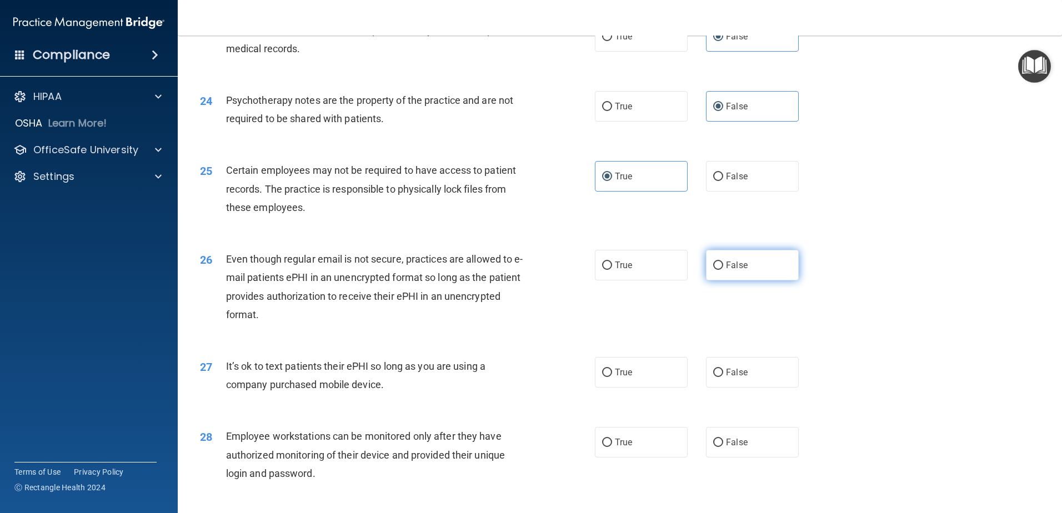
click at [731, 270] on span "False" at bounding box center [737, 265] width 22 height 11
click at [723, 270] on input "False" at bounding box center [718, 266] width 10 height 8
radio input "true"
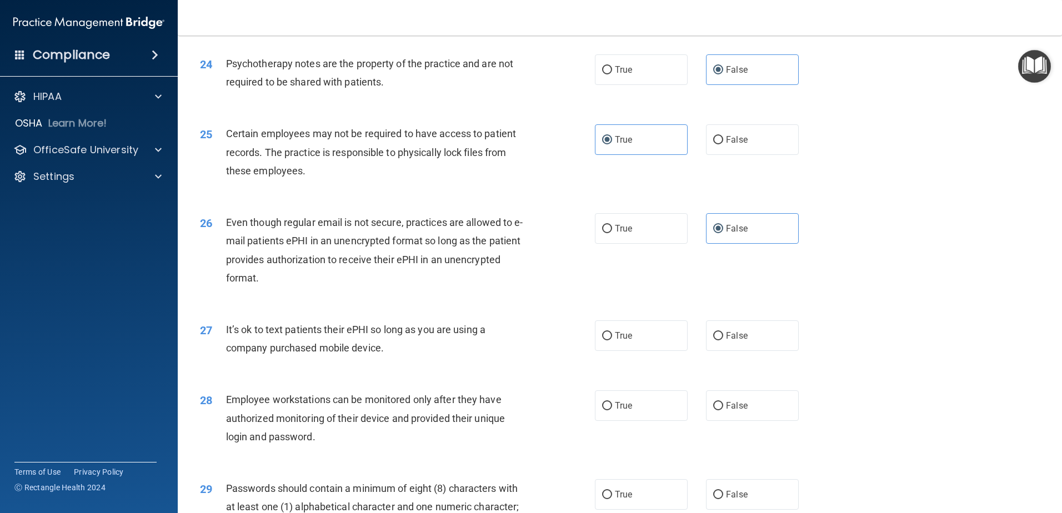
scroll to position [2054, 0]
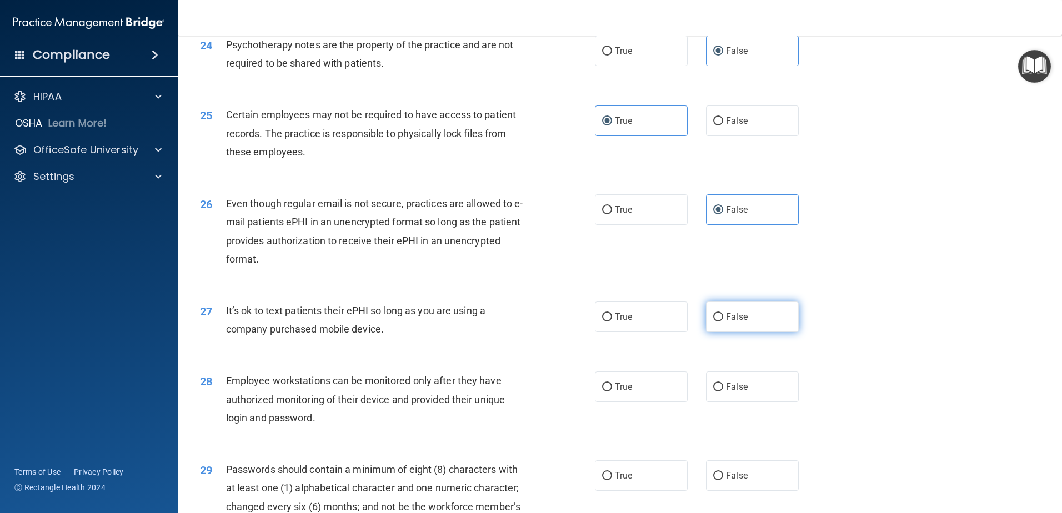
click at [745, 332] on label "False" at bounding box center [752, 316] width 93 height 31
click at [723, 321] on input "False" at bounding box center [718, 317] width 10 height 8
radio input "true"
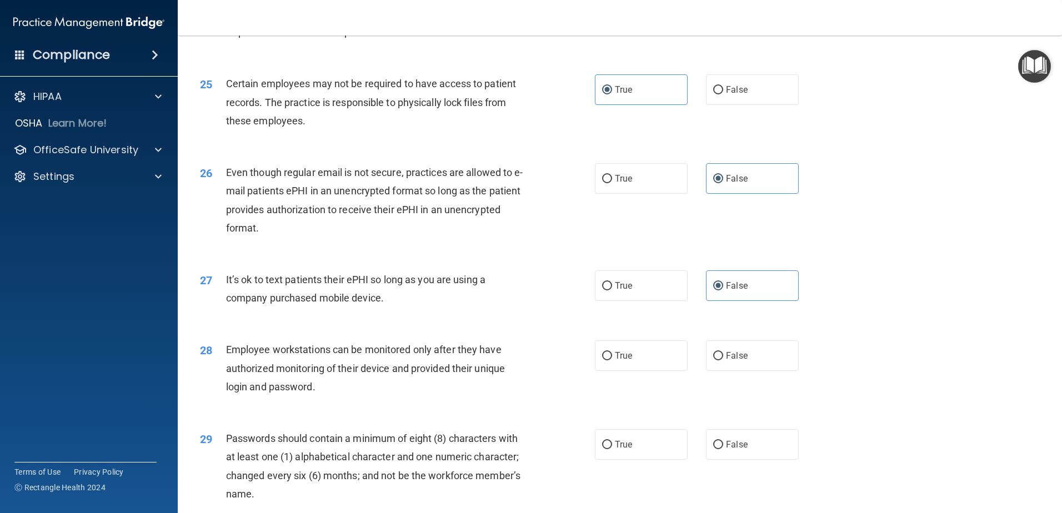
scroll to position [2110, 0]
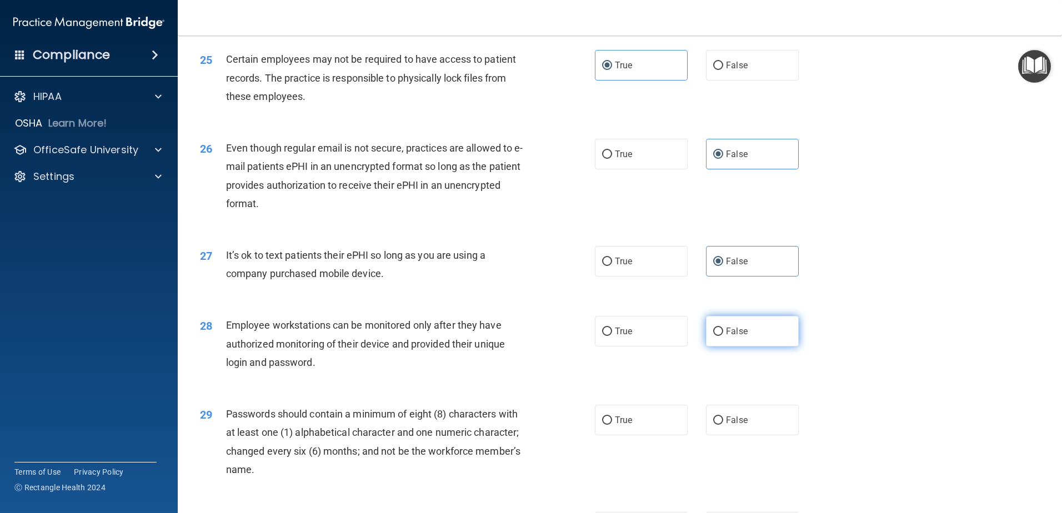
click at [777, 346] on label "False" at bounding box center [752, 331] width 93 height 31
click at [723, 336] on input "False" at bounding box center [718, 332] width 10 height 8
radio input "true"
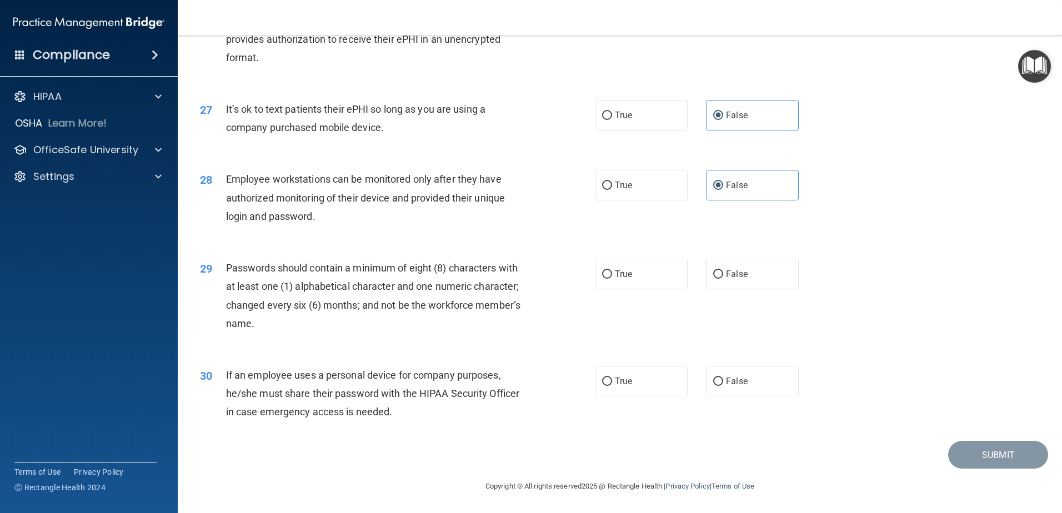
scroll to position [2274, 0]
click at [653, 280] on label "True" at bounding box center [641, 274] width 93 height 31
click at [612, 279] on input "True" at bounding box center [607, 274] width 10 height 8
radio input "true"
click at [666, 393] on label "True" at bounding box center [641, 381] width 93 height 31
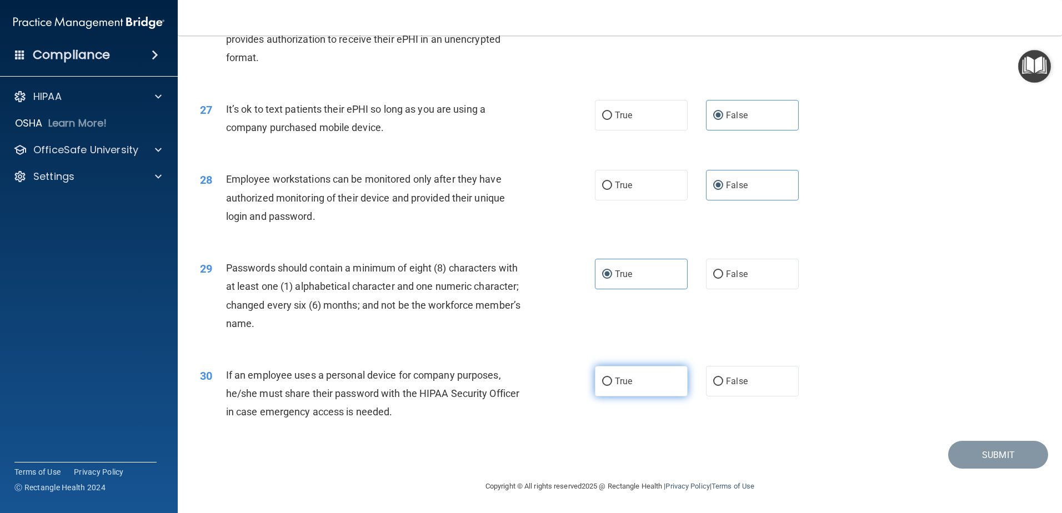
click at [612, 386] on input "True" at bounding box center [607, 382] width 10 height 8
radio input "true"
click at [998, 446] on button "Submit" at bounding box center [998, 455] width 100 height 28
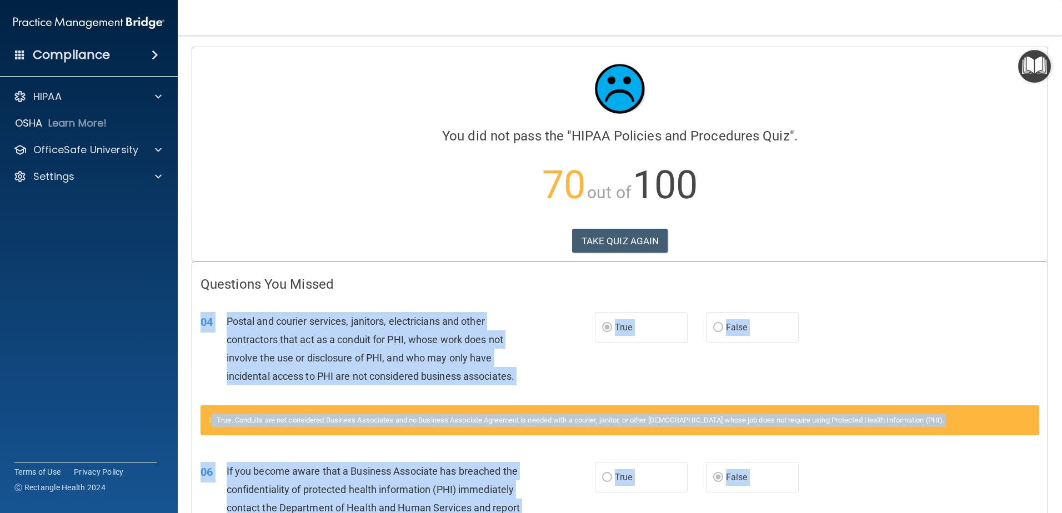
drag, startPoint x: 975, startPoint y: 435, endPoint x: 190, endPoint y: 313, distance: 794.5
drag, startPoint x: 190, startPoint y: 313, endPoint x: 286, endPoint y: 340, distance: 99.7
copy div "19 Loremi dol sitamet consecte, adipisci, elitseddoeiu tem incid utlaboreetd ma…"
